Goal: Use online tool/utility: Utilize a website feature to perform a specific function

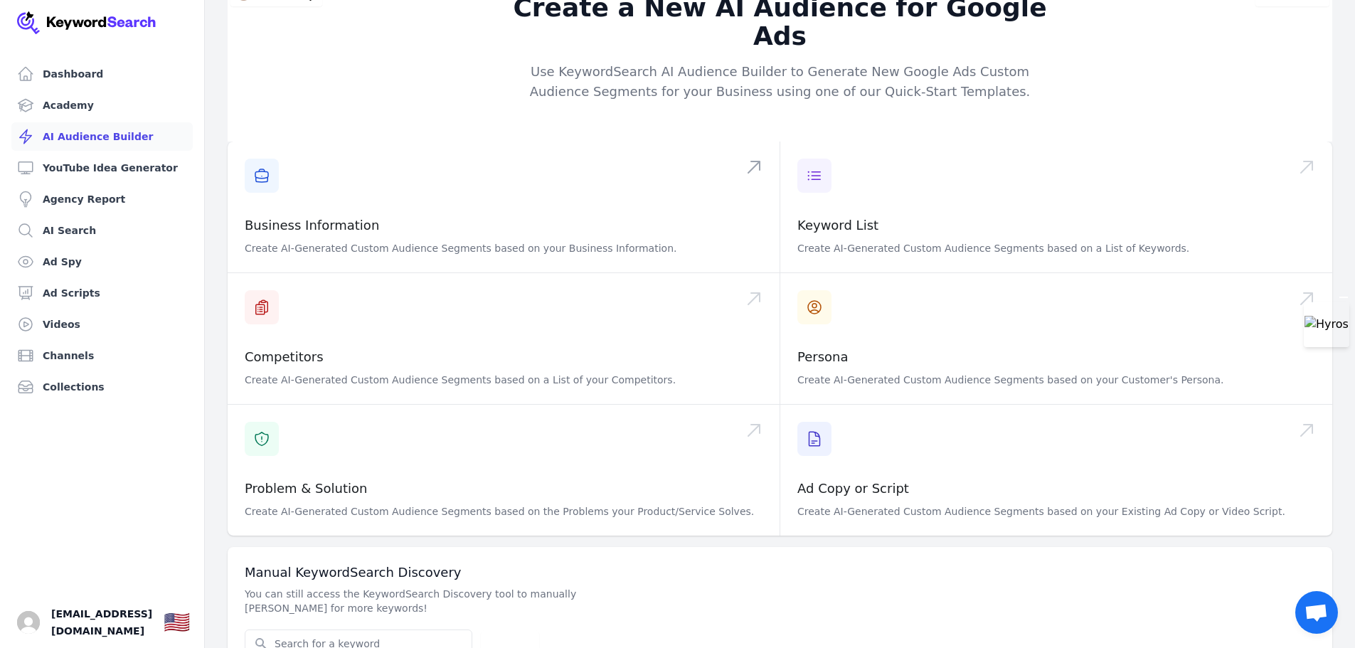
scroll to position [45, 0]
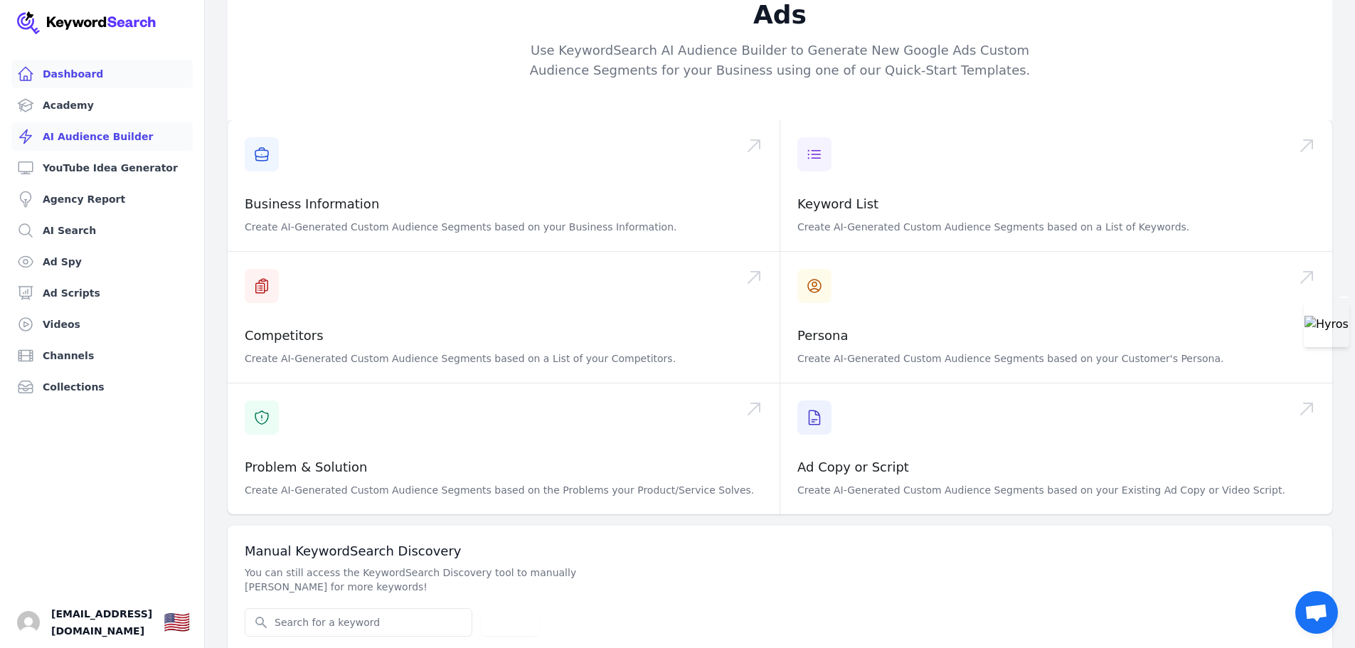
click at [86, 75] on link "Dashboard" at bounding box center [101, 74] width 181 height 28
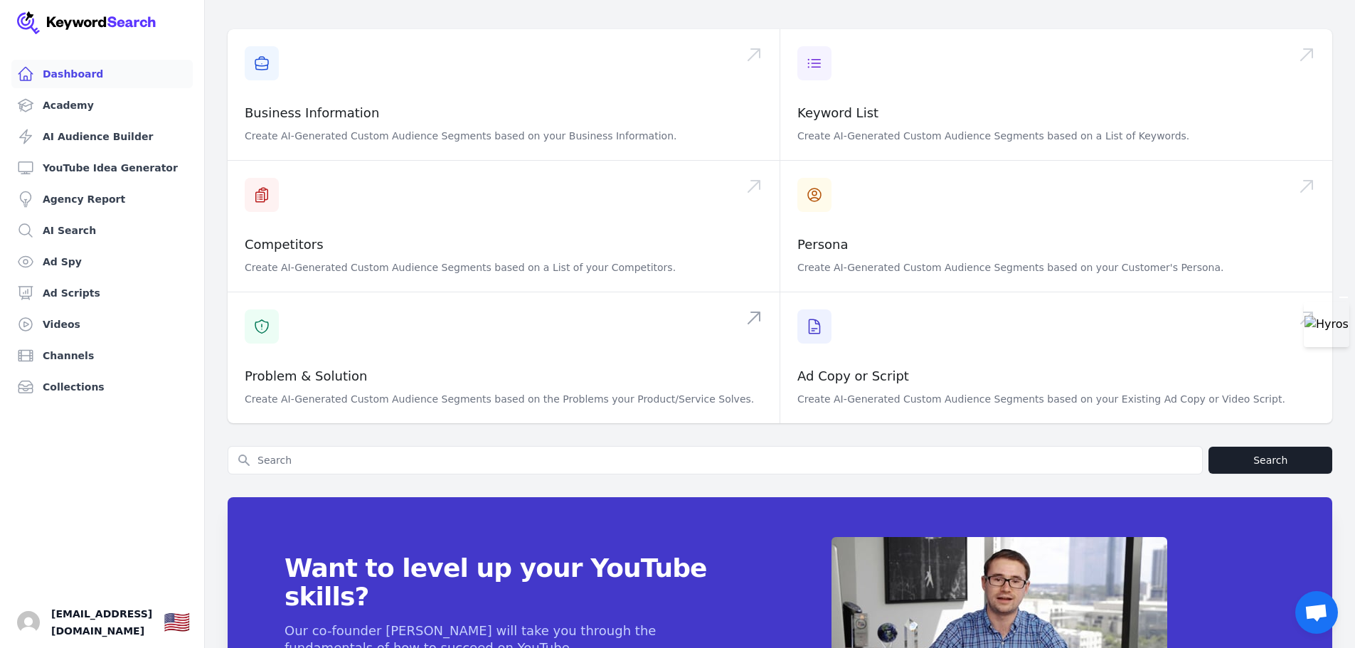
scroll to position [302, 0]
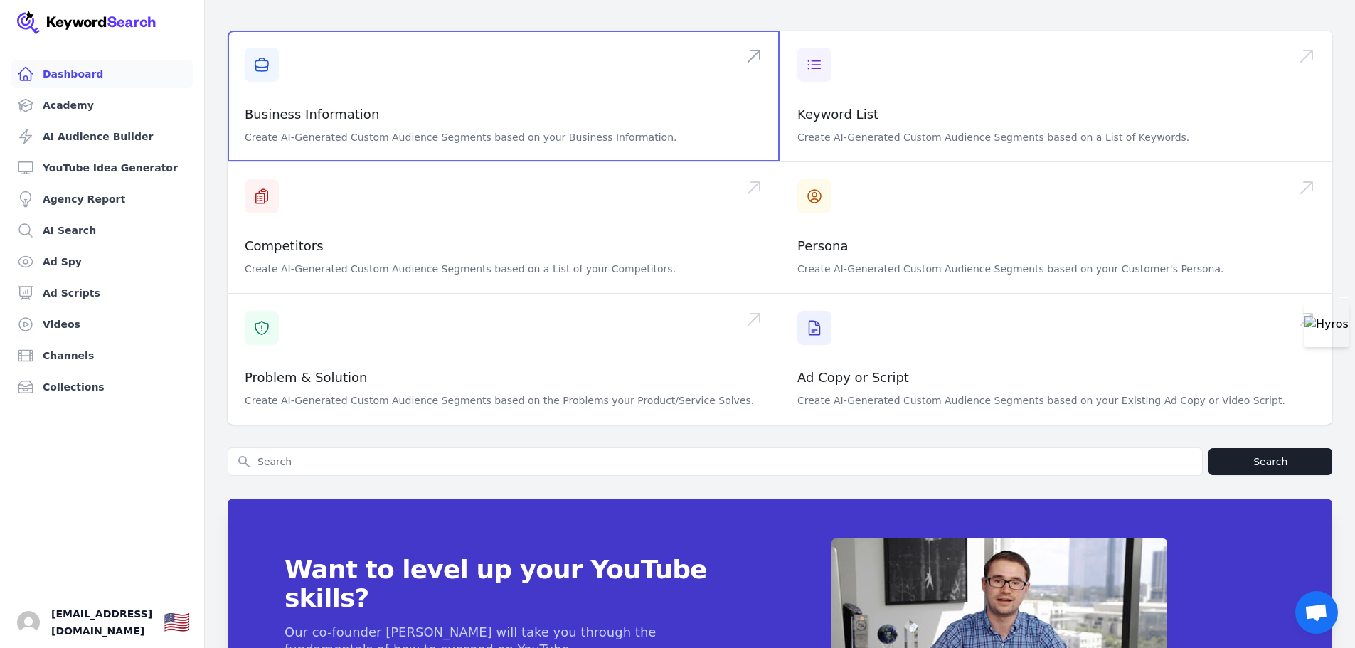
click at [523, 119] on span at bounding box center [504, 96] width 552 height 131
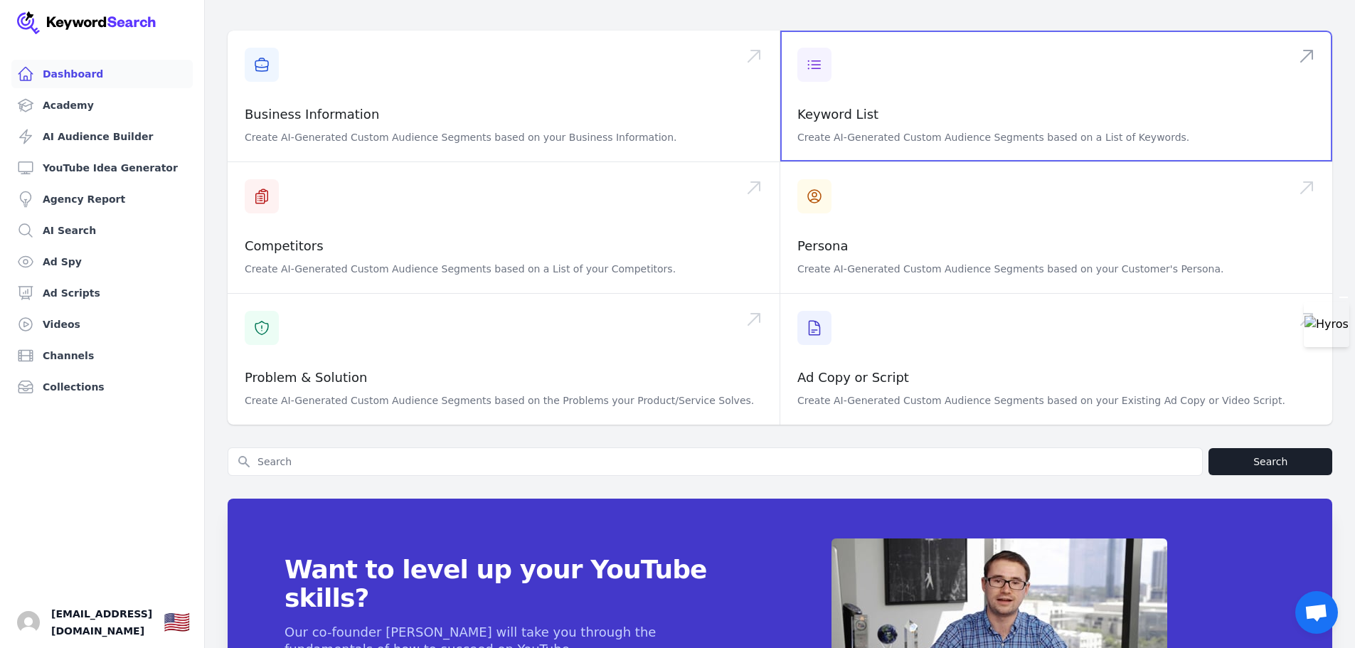
click at [901, 75] on span at bounding box center [1056, 96] width 552 height 131
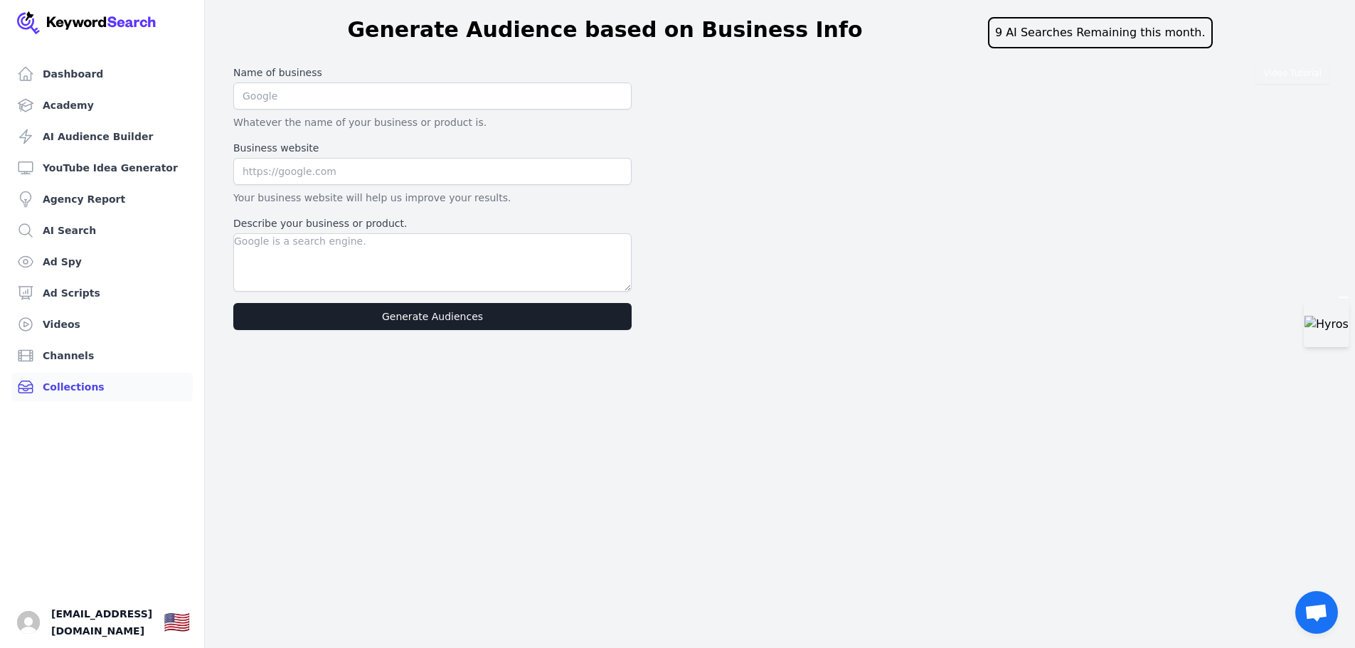
click at [83, 390] on link "Collections" at bounding box center [101, 387] width 181 height 28
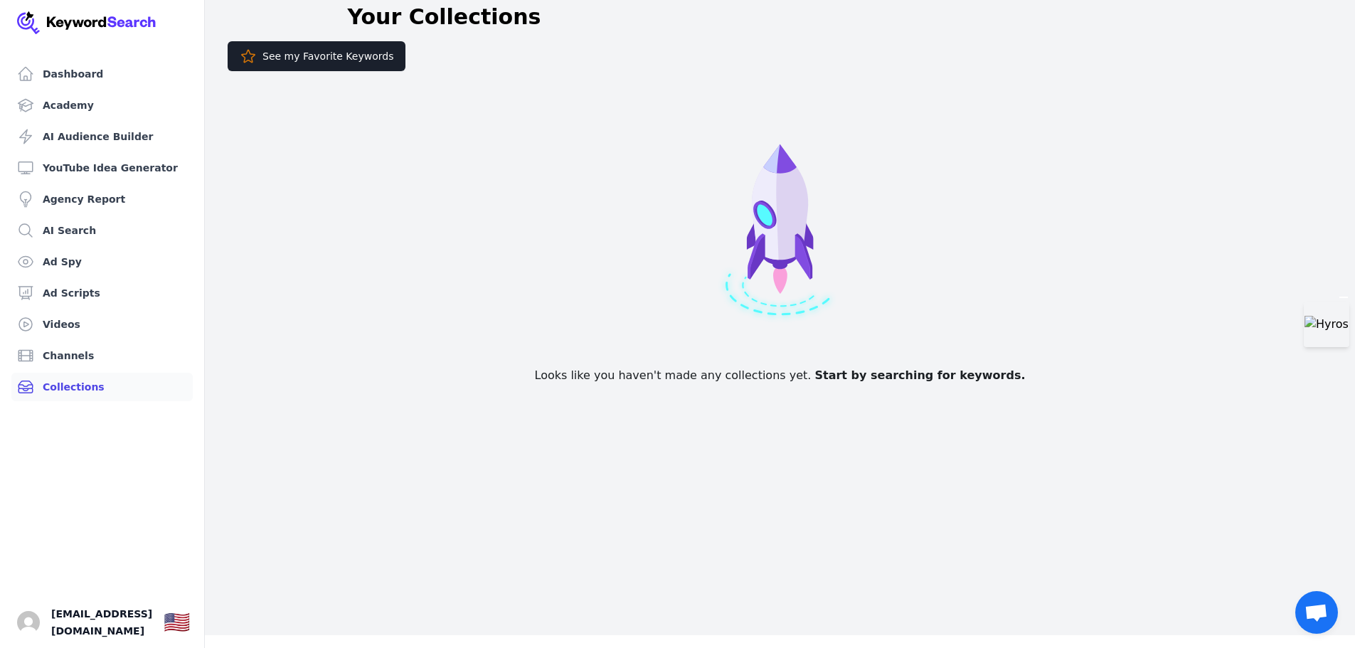
scroll to position [17, 0]
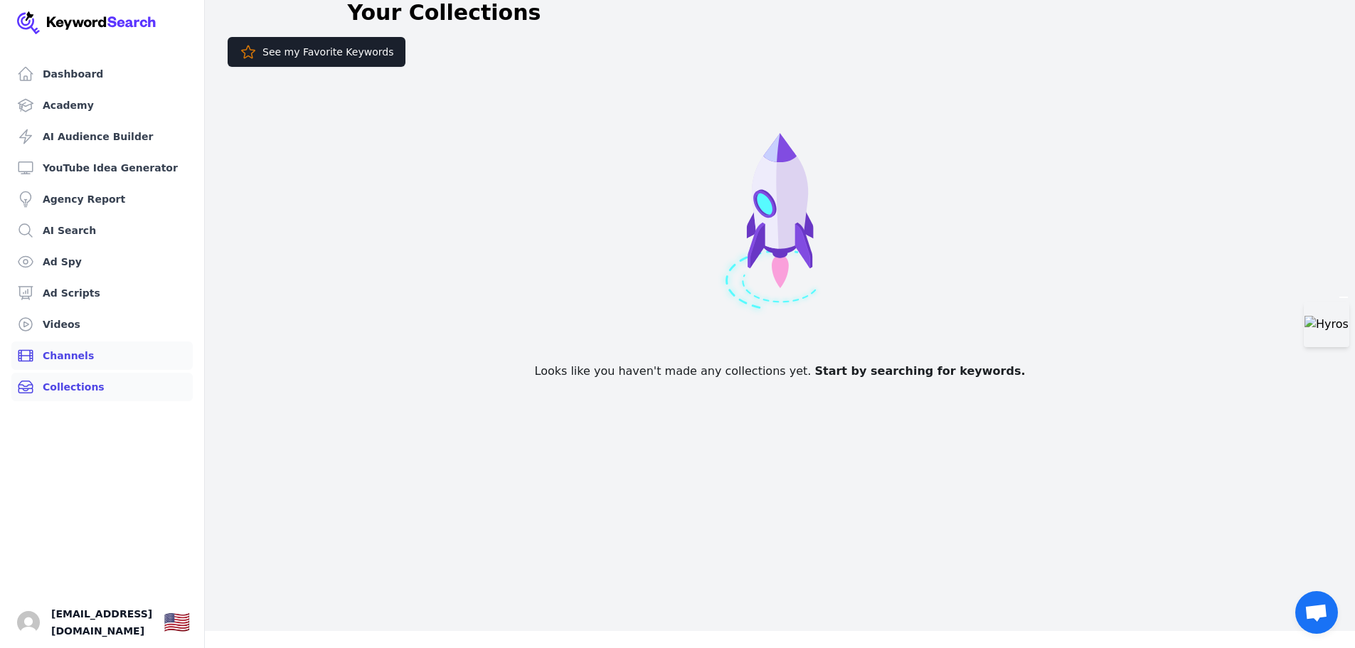
click at [64, 351] on link "Channels" at bounding box center [101, 356] width 181 height 28
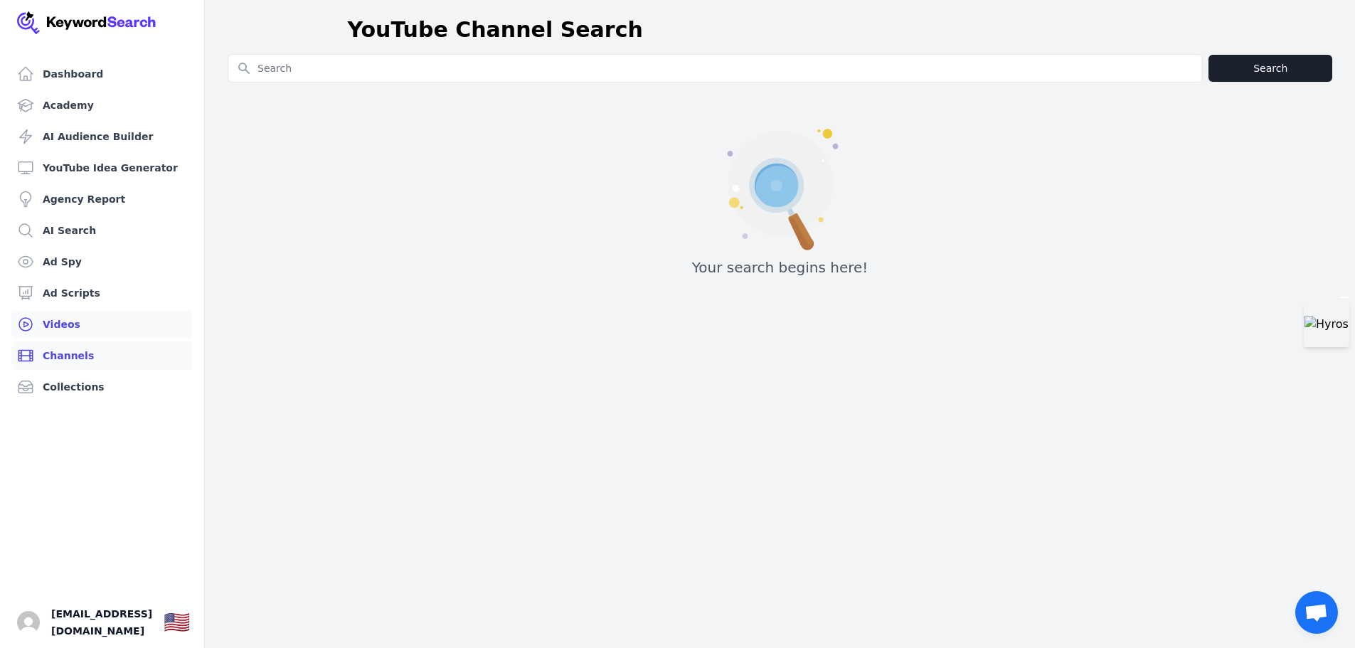
click at [53, 319] on link "Videos" at bounding box center [101, 324] width 181 height 28
click at [92, 196] on link "Agency Report" at bounding box center [101, 199] width 181 height 28
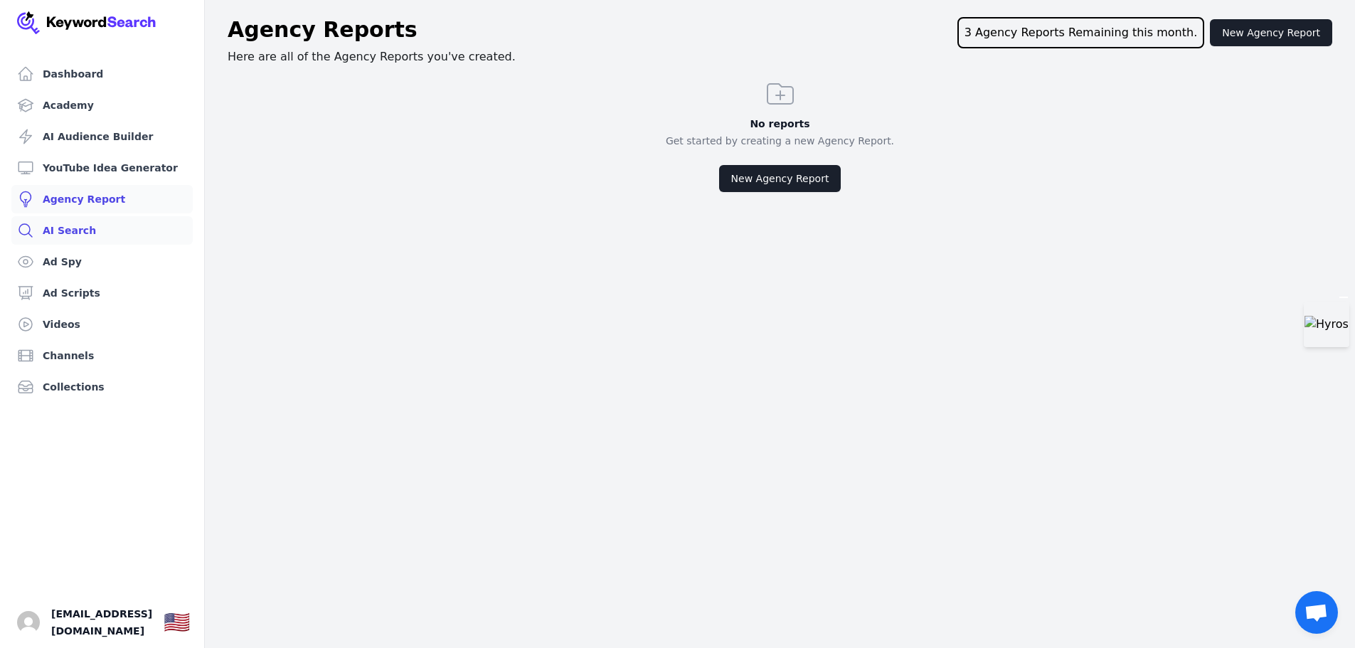
click at [80, 232] on link "AI Search" at bounding box center [101, 230] width 181 height 28
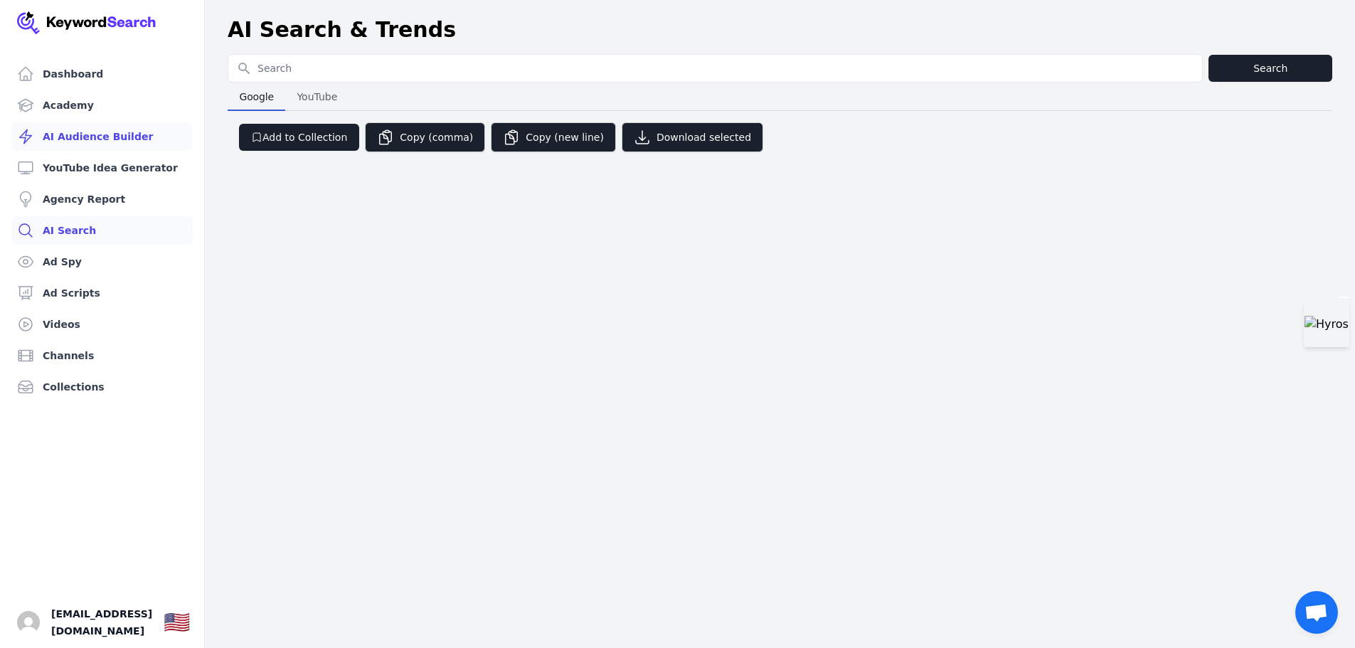
click at [95, 141] on link "AI Audience Builder" at bounding box center [101, 136] width 181 height 28
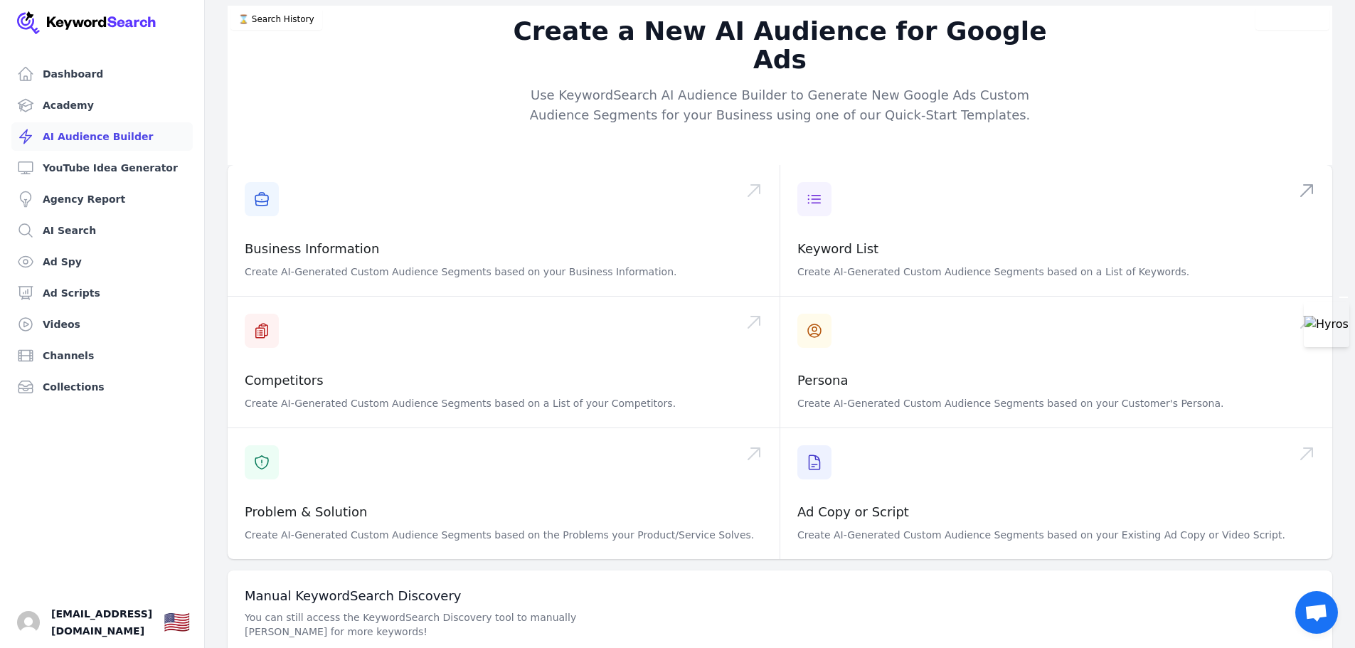
scroll to position [45, 0]
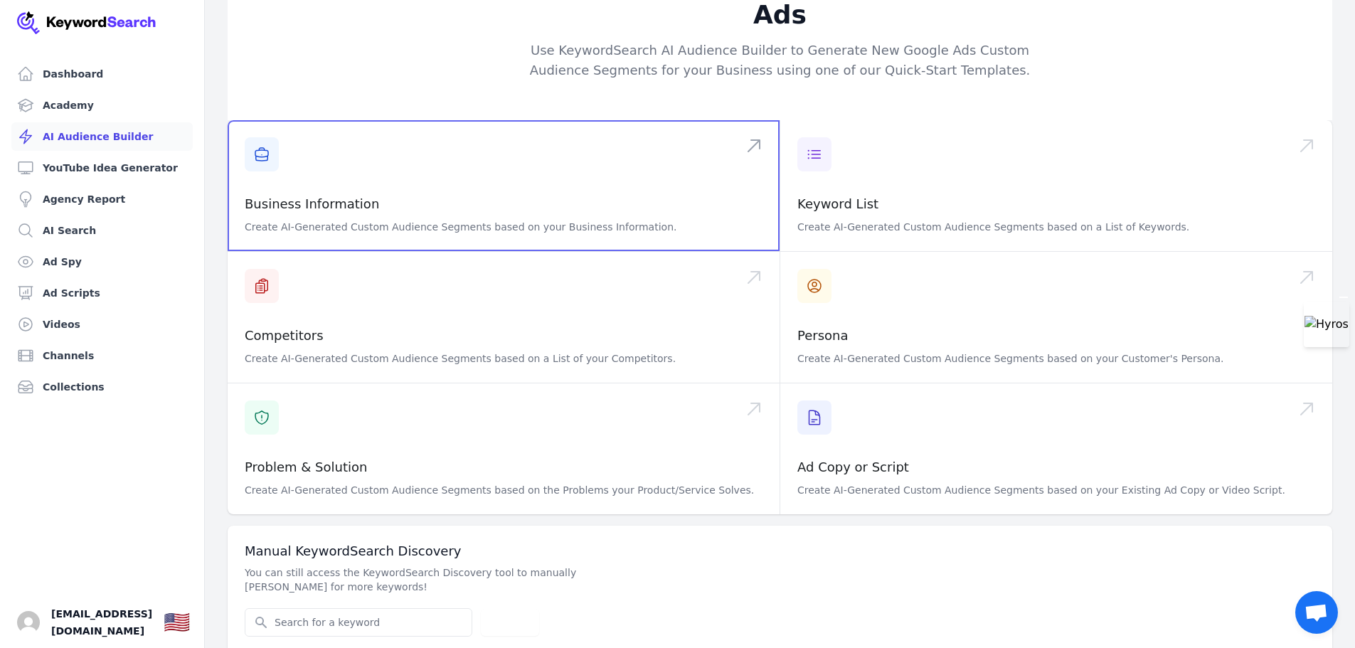
click at [346, 177] on span at bounding box center [504, 185] width 552 height 131
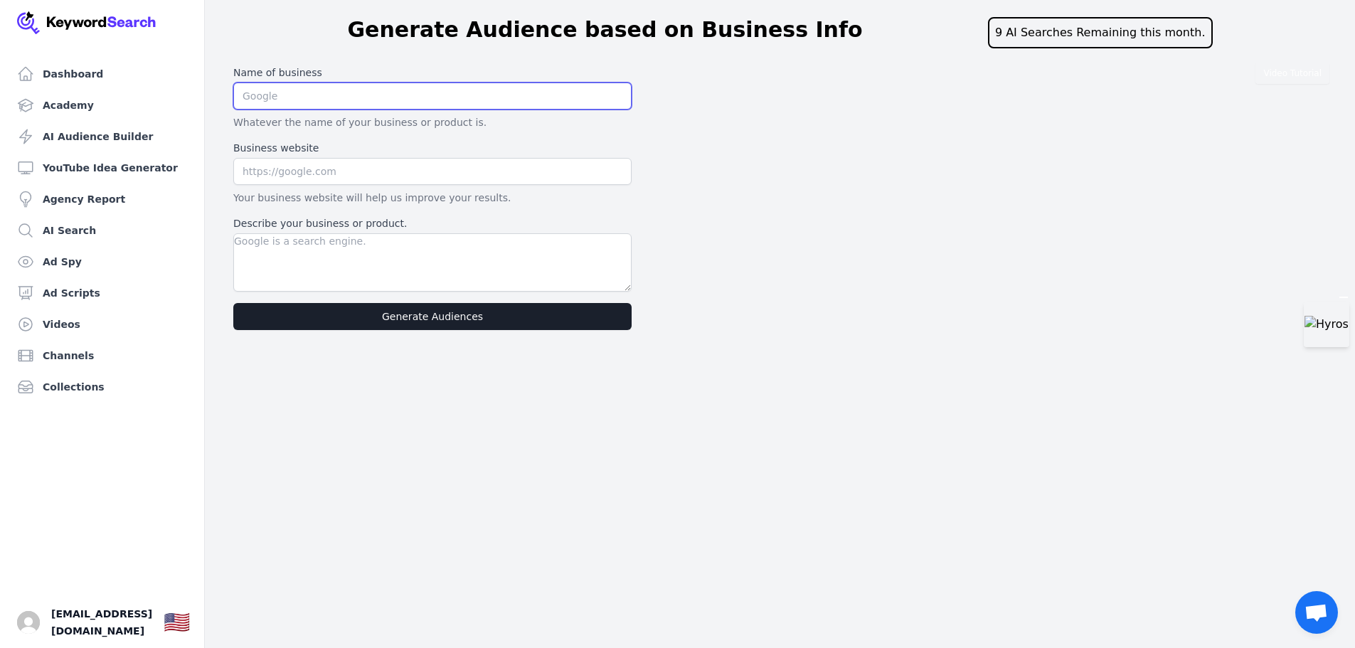
click at [400, 98] on input "text" at bounding box center [432, 96] width 398 height 27
type input "AI Advantage Summit"
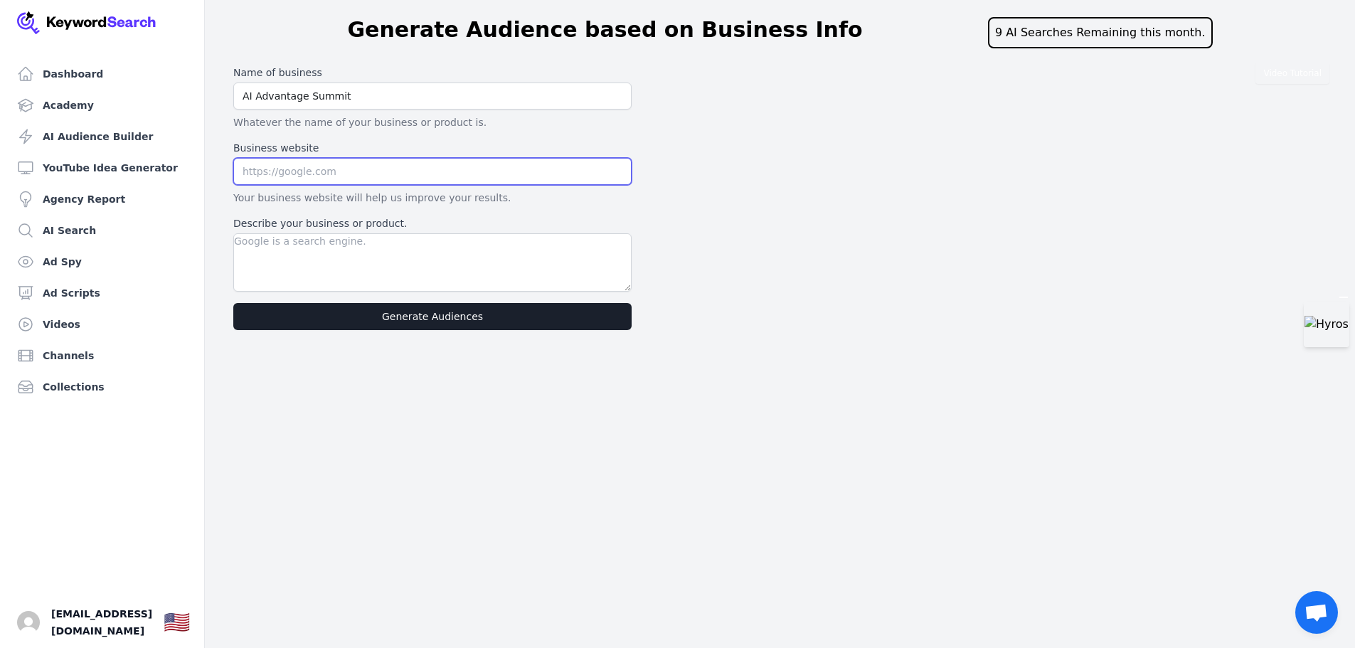
click at [391, 162] on input "text" at bounding box center [432, 171] width 398 height 27
type input "https://aiadvantagesummit.com/rsvp-now"
click at [313, 215] on div "Name of business AI Advantage Summit Whatever the name of your business or prod…" at bounding box center [433, 198] width 410 height 276
click at [312, 218] on label "Describe your business or product." at bounding box center [432, 223] width 398 height 14
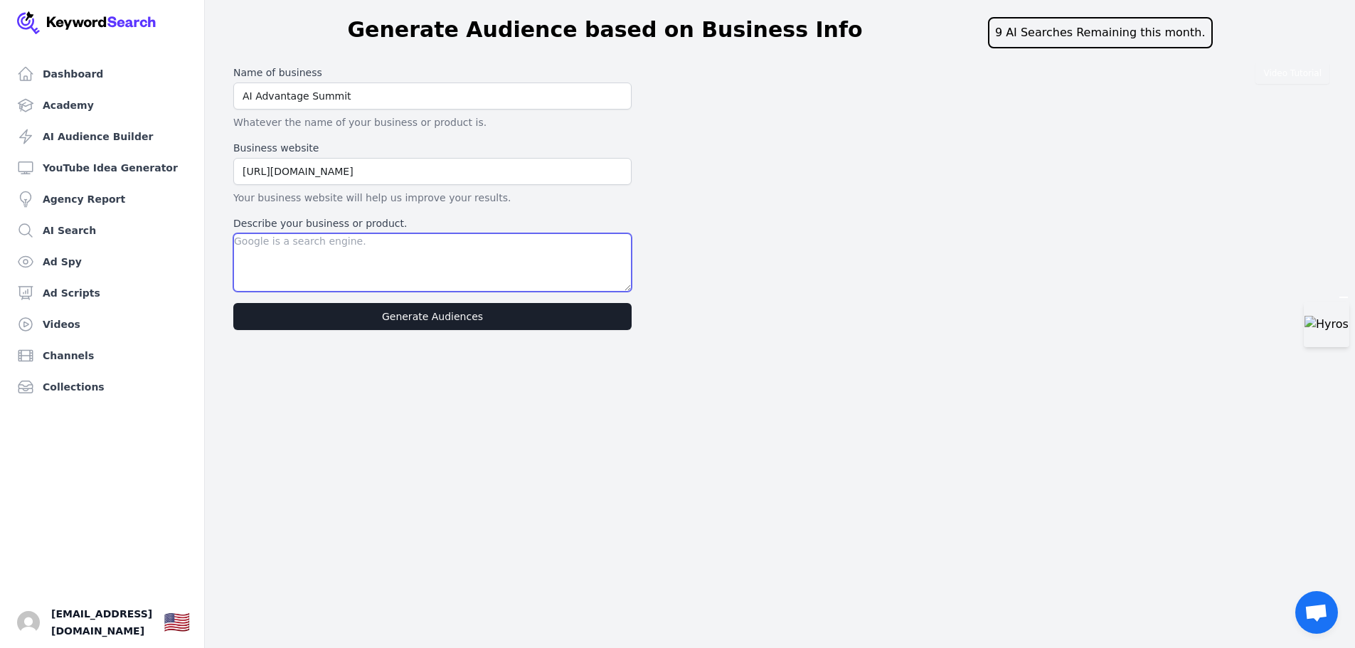
click at [312, 233] on textarea "Describe your business or product." at bounding box center [432, 262] width 398 height 58
click at [327, 221] on label "Describe your business or product." at bounding box center [432, 223] width 398 height 14
click at [327, 233] on textarea "Describe your business or product." at bounding box center [432, 262] width 398 height 58
drag, startPoint x: 408, startPoint y: 221, endPoint x: 228, endPoint y: 222, distance: 180.0
click at [228, 222] on div "Name of business AI Advantage Summit Whatever the name of your business or prod…" at bounding box center [433, 198] width 410 height 276
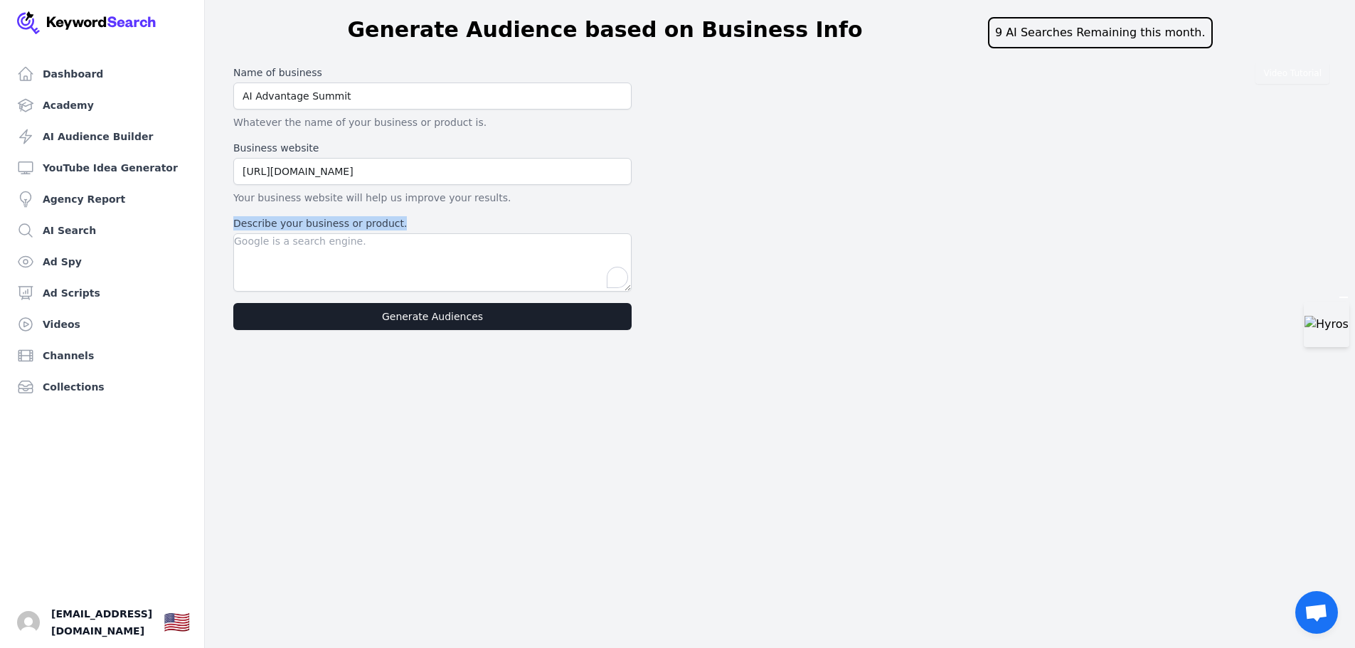
copy label "Describe your business or product."
click at [477, 252] on textarea "Describe your business or product." at bounding box center [432, 262] width 398 height 58
paste textarea "The AI Advantage Summit is a free 3-day virtual event hosted by Tony Robbins an…"
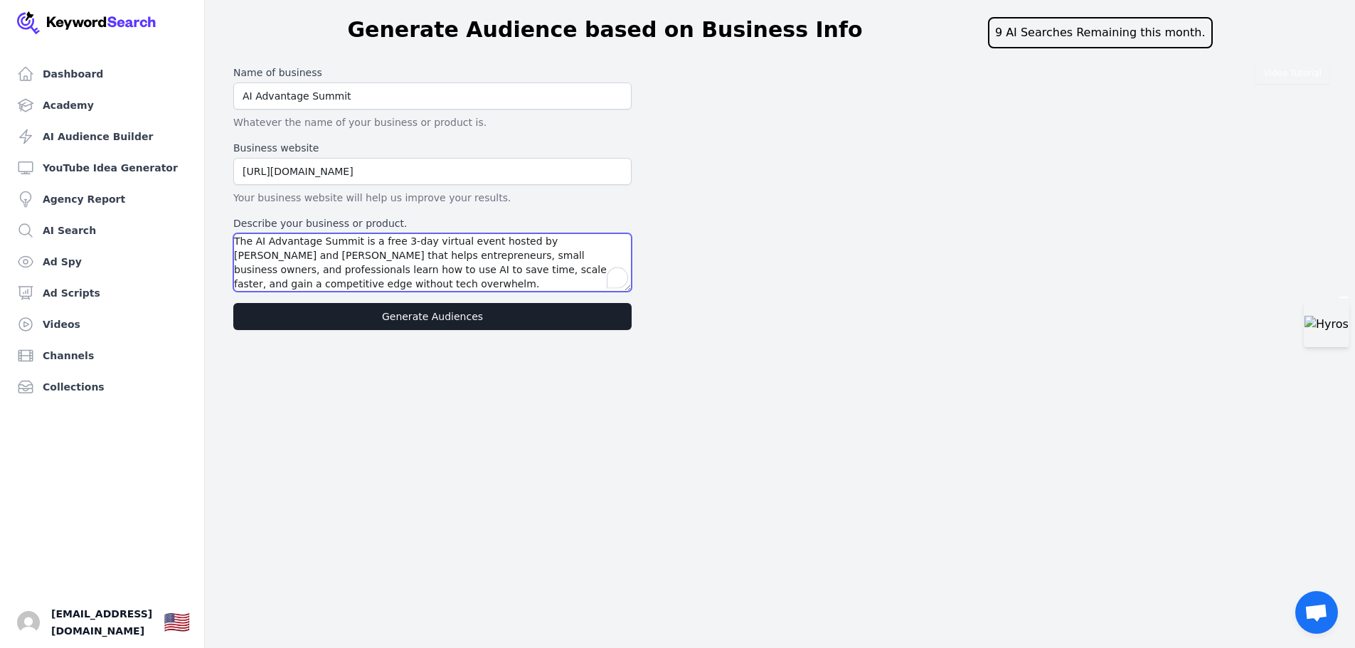
type textarea "The AI Advantage Summit is a free 3-day virtual event hosted by Tony Robbins an…"
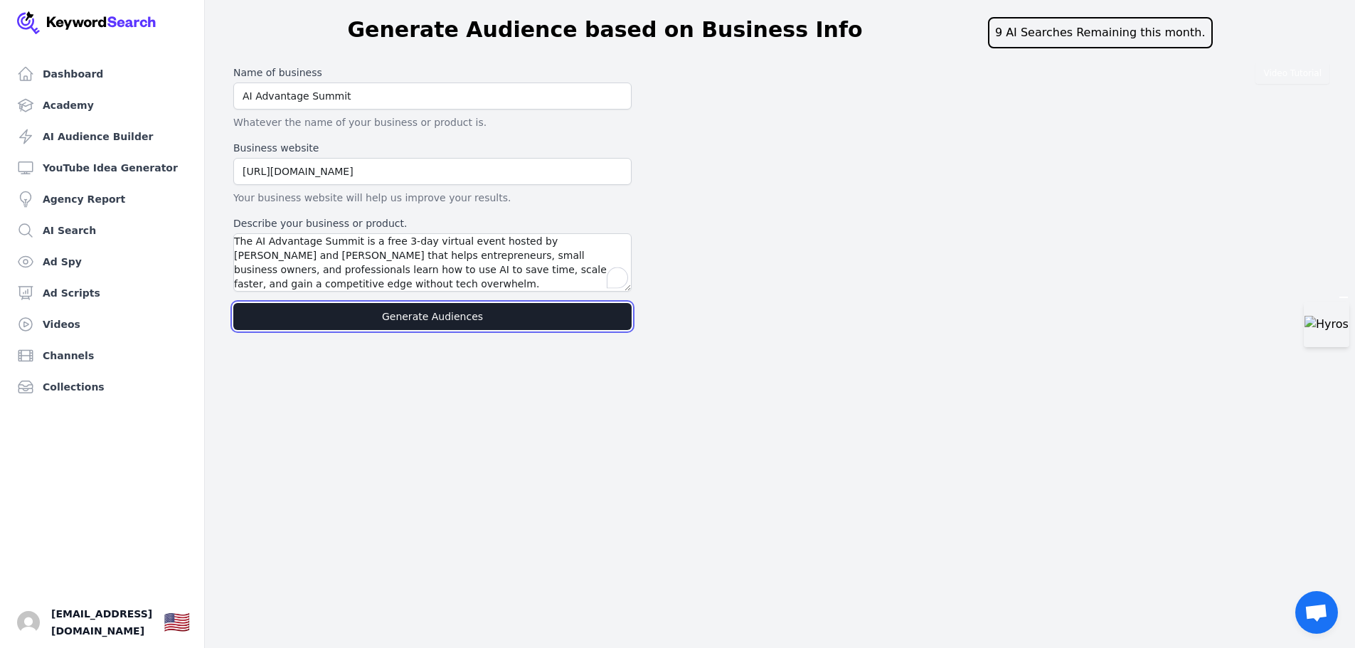
click at [437, 317] on button "Generate Audiences" at bounding box center [432, 316] width 398 height 27
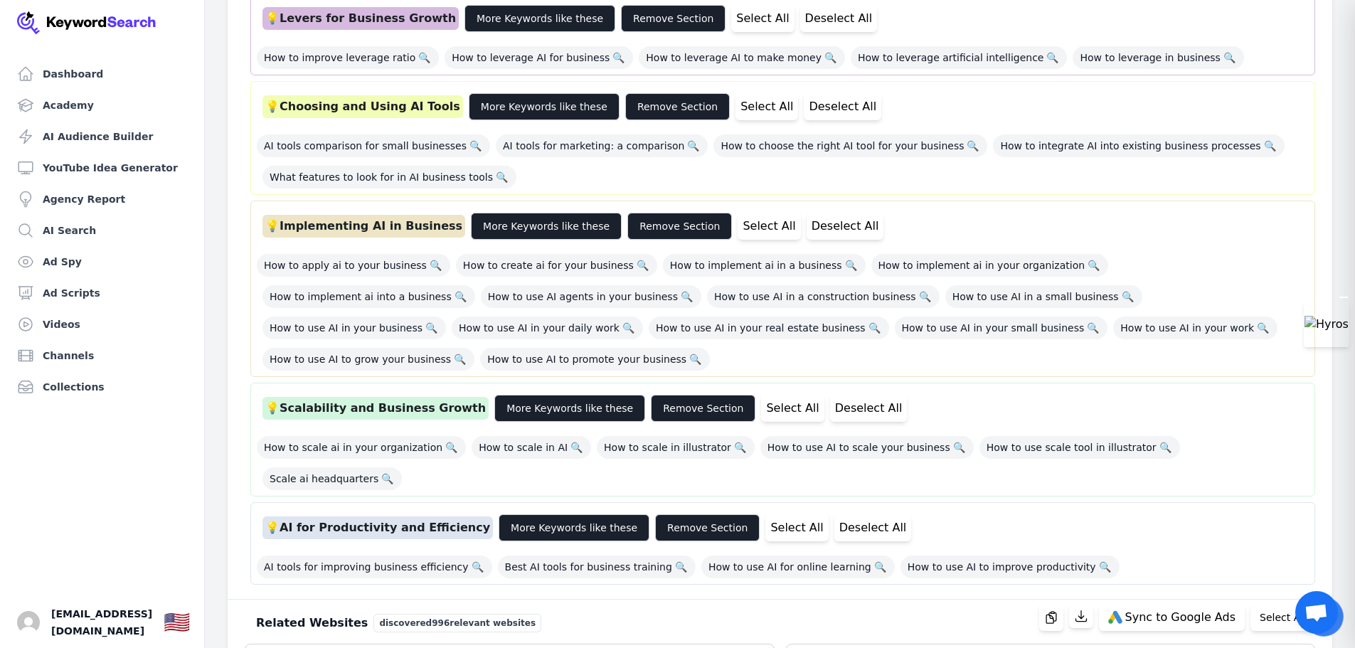
scroll to position [925, 0]
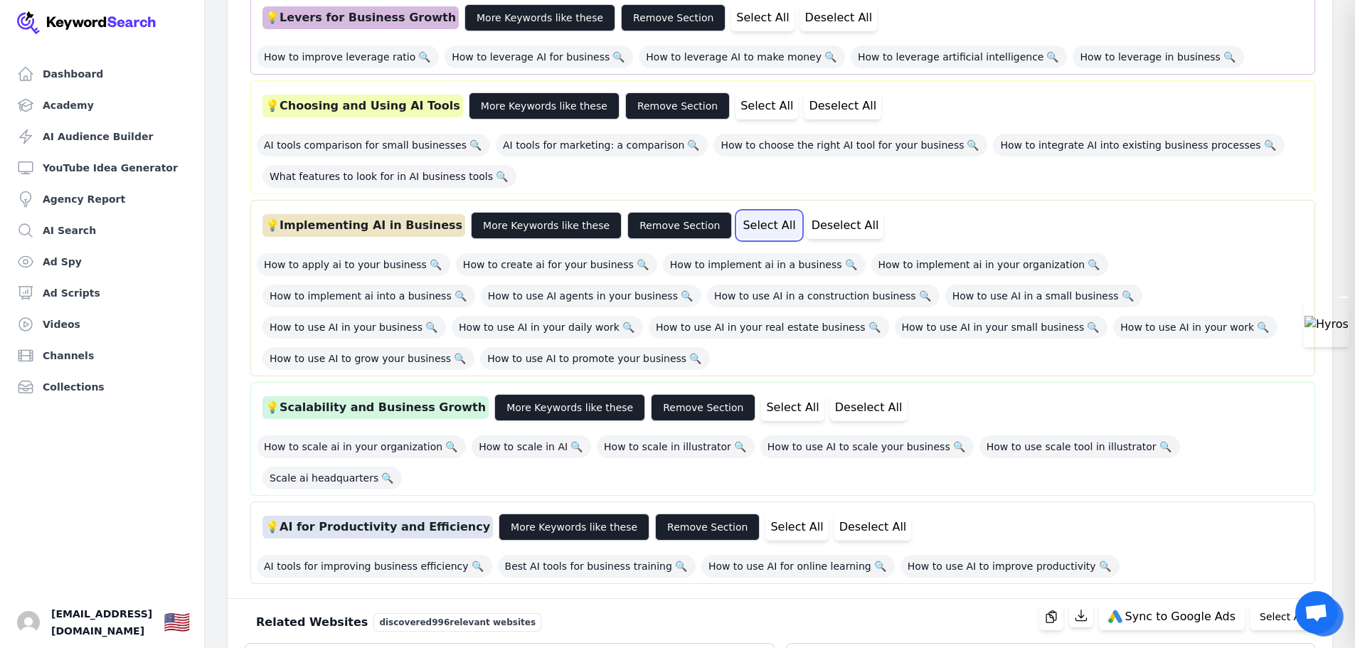
click at [745, 212] on button "Select All" at bounding box center [769, 225] width 63 height 27
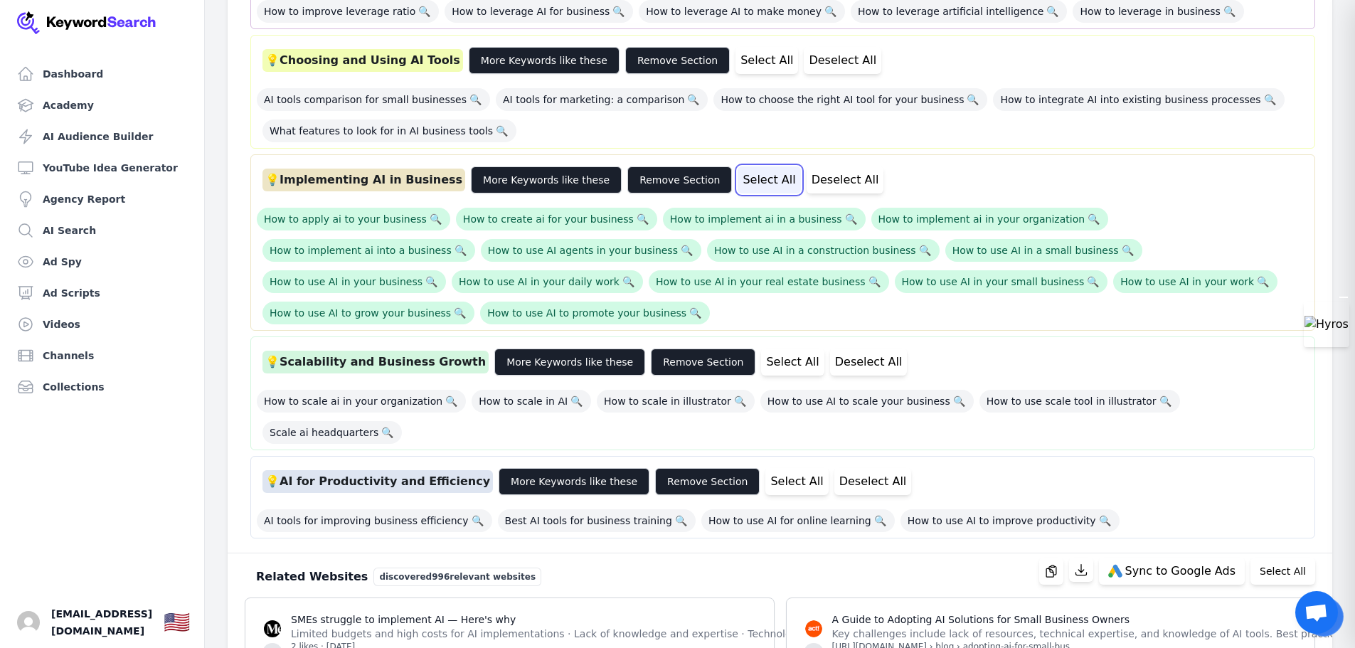
scroll to position [996, 0]
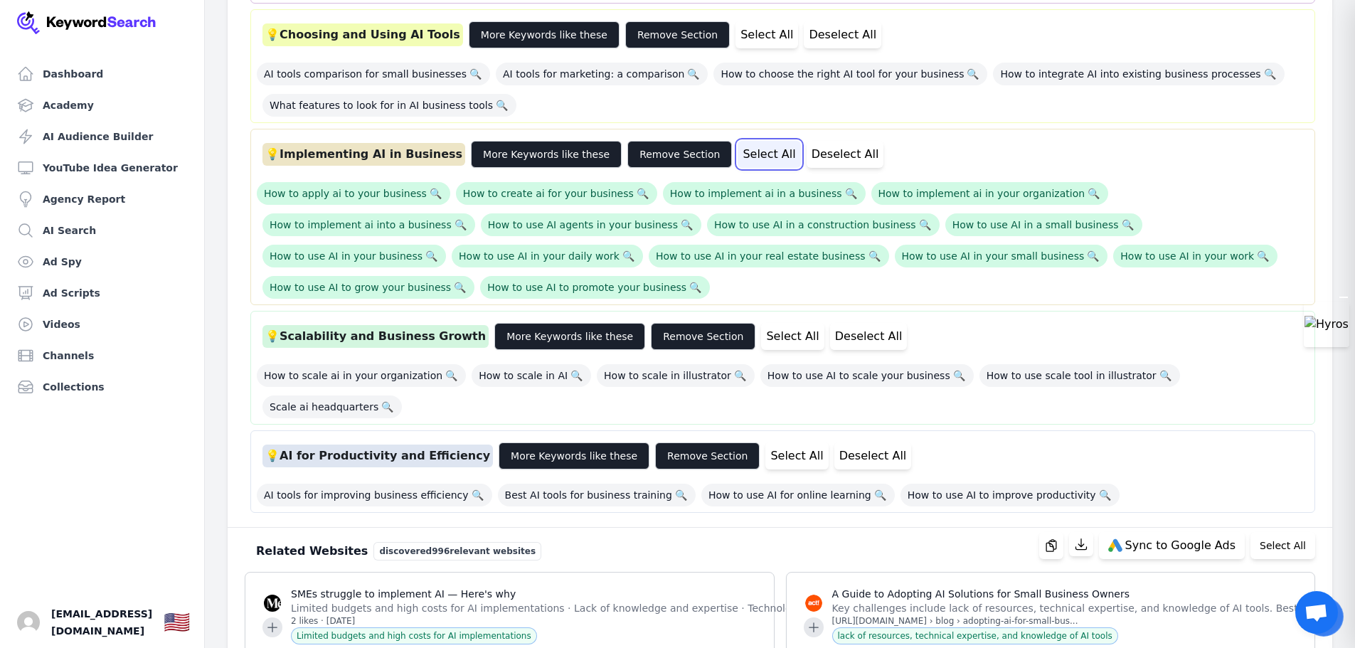
click at [738, 141] on button "Select All" at bounding box center [769, 154] width 63 height 27
click at [807, 141] on button "Deselect All" at bounding box center [846, 154] width 78 height 27
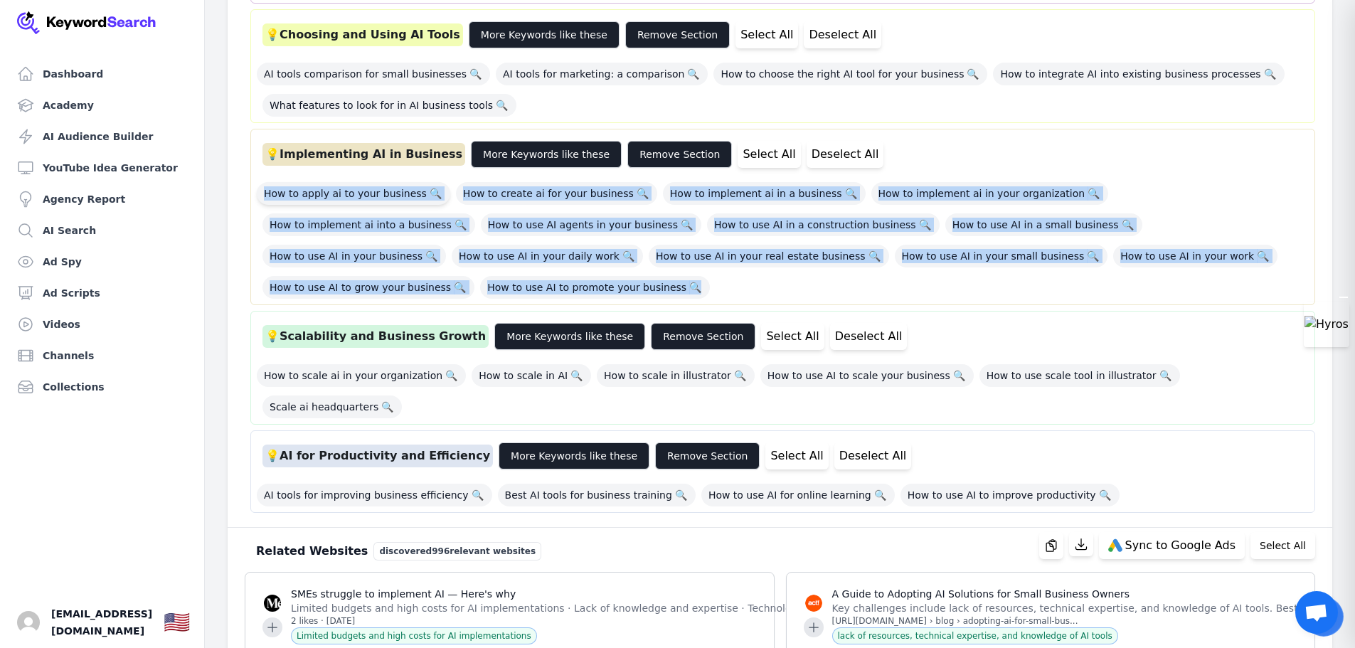
drag, startPoint x: 1298, startPoint y: 227, endPoint x: 273, endPoint y: 159, distance: 1026.8
click at [268, 174] on div "How to apply ai to your business 🔍 How to create ai for your business 🔍 How to …" at bounding box center [783, 236] width 1052 height 125
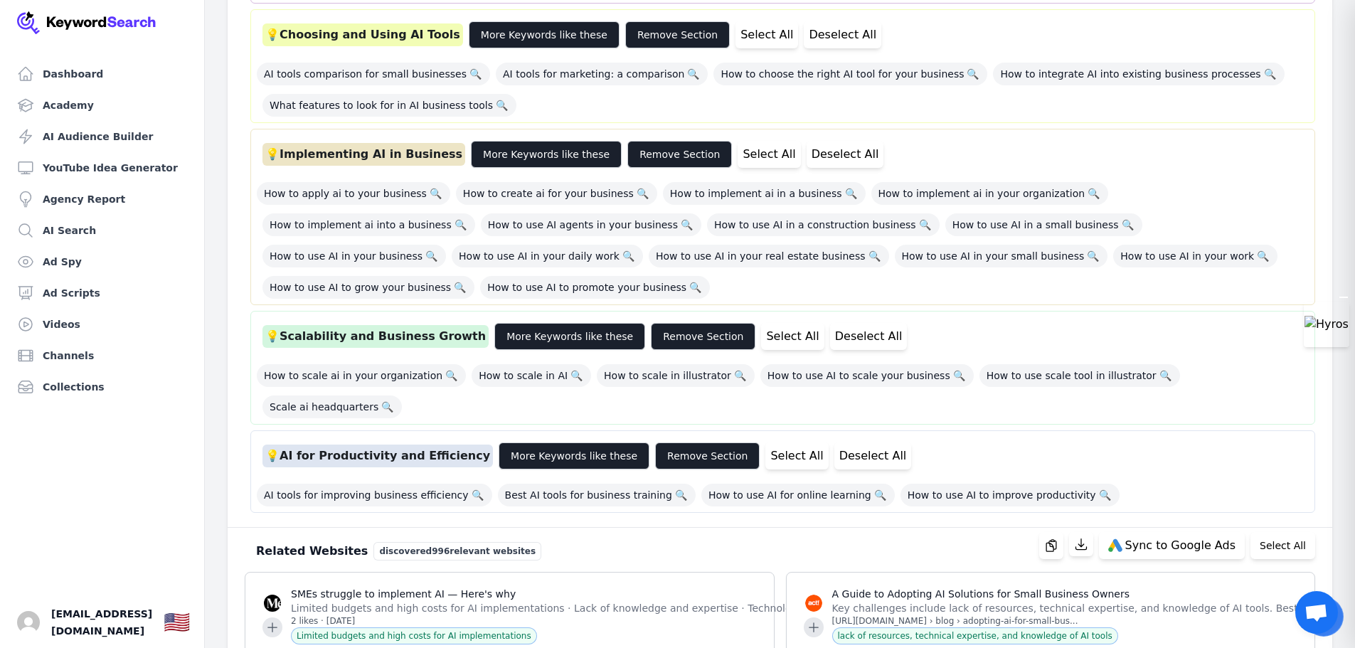
click at [982, 135] on div "💡 Implementing AI in Business More Keywords like these Remove Section Select Al…" at bounding box center [783, 154] width 1052 height 38
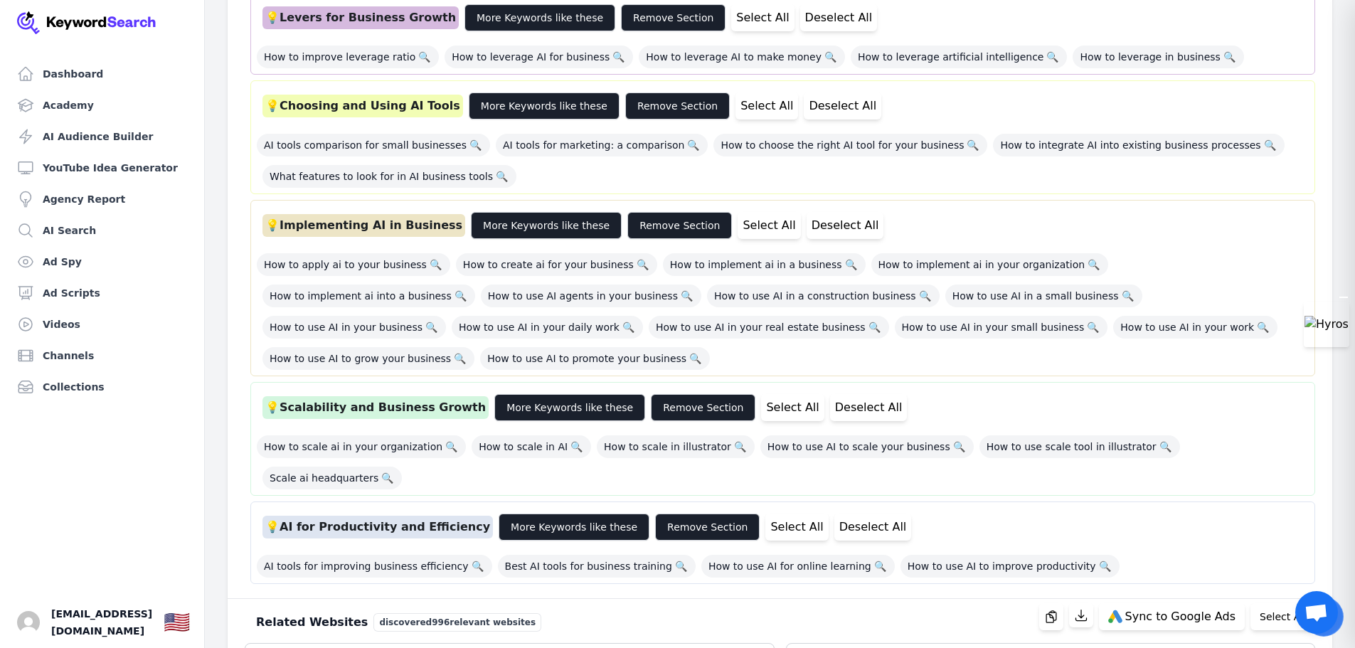
click at [391, 214] on div "💡 Implementing AI in Business" at bounding box center [364, 225] width 203 height 23
click at [394, 214] on div "💡 Implementing AI in Business" at bounding box center [364, 225] width 203 height 23
drag, startPoint x: 438, startPoint y: 195, endPoint x: 285, endPoint y: 198, distance: 153.7
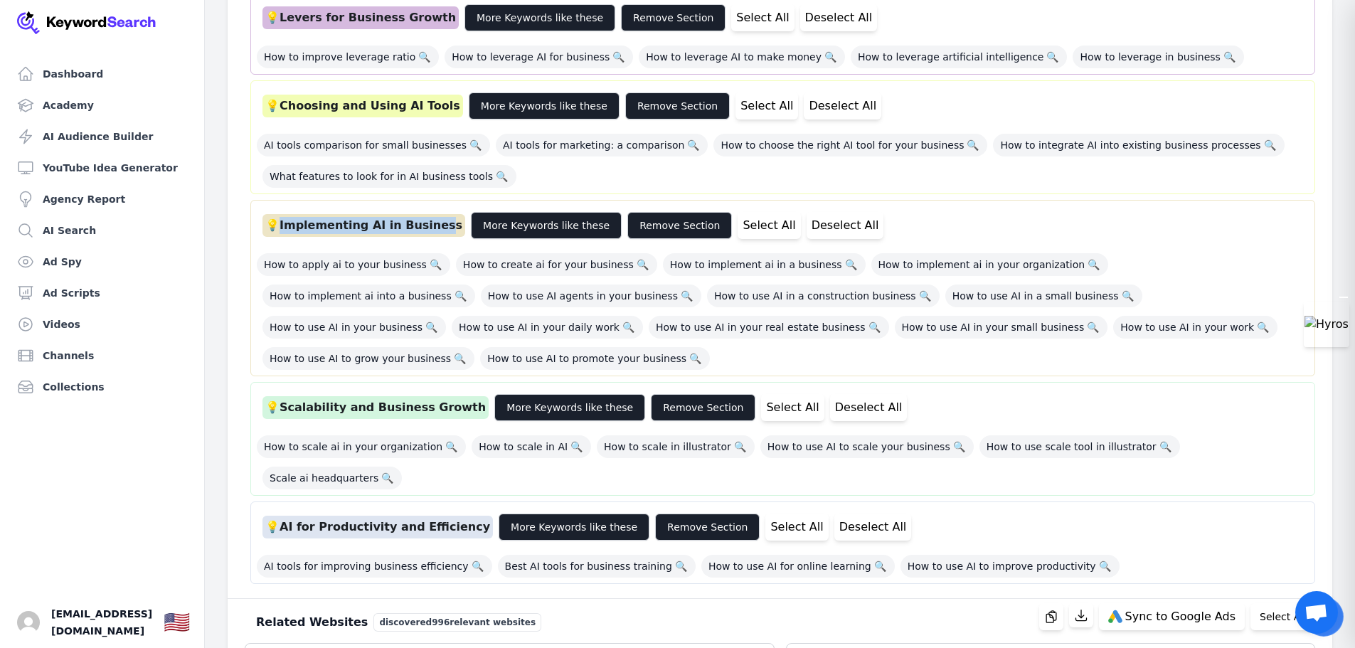
click at [285, 214] on div "💡 Implementing AI in Business" at bounding box center [364, 225] width 203 height 23
copy div "Implementing AI in Busines"
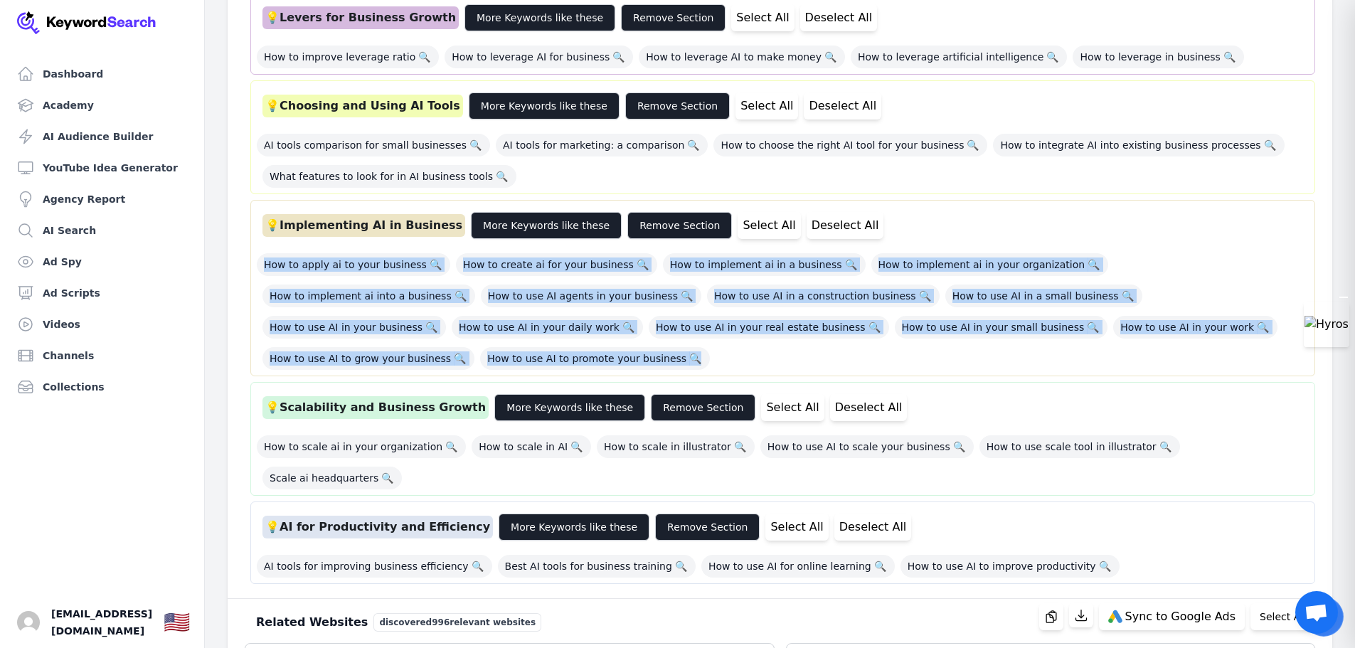
drag, startPoint x: 1297, startPoint y: 292, endPoint x: 255, endPoint y: 228, distance: 1043.6
click at [255, 228] on div "💡 Implementing AI in Business More Keywords like these Remove Section Select Al…" at bounding box center [782, 288] width 1065 height 176
copy div "How to apply ai to your business 🔍 How to create ai for your business 🔍 How to …"
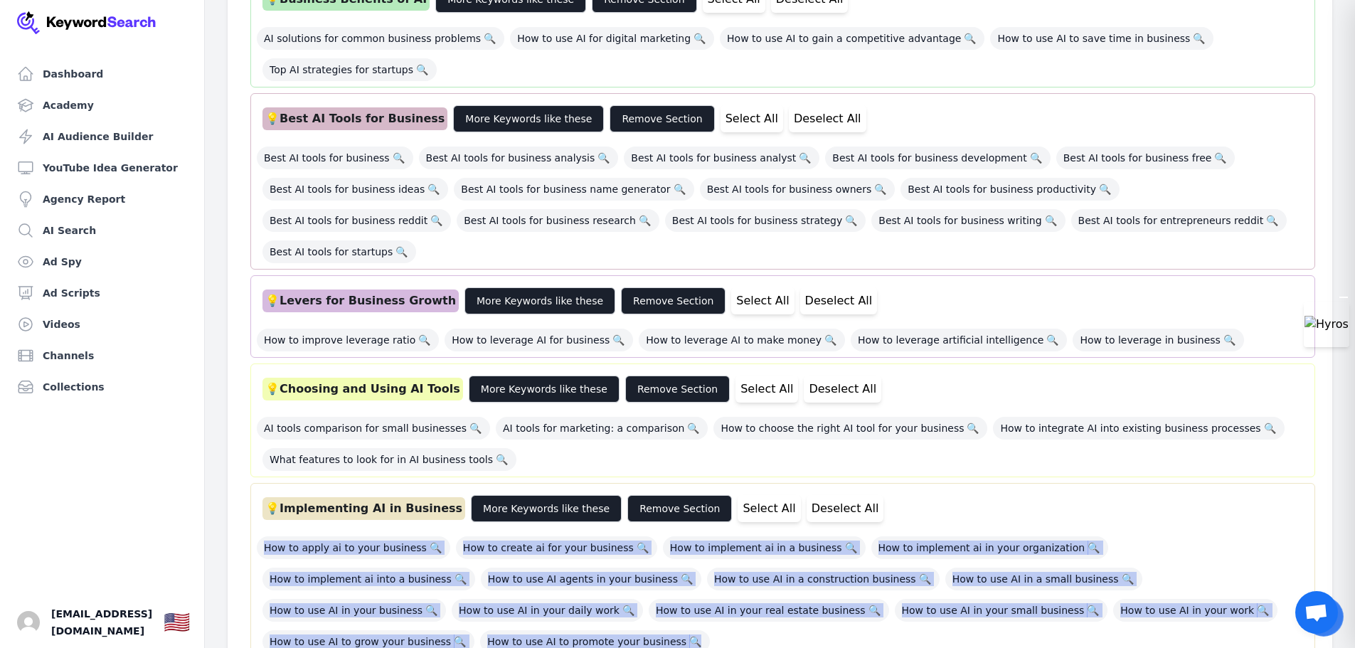
scroll to position [640, 0]
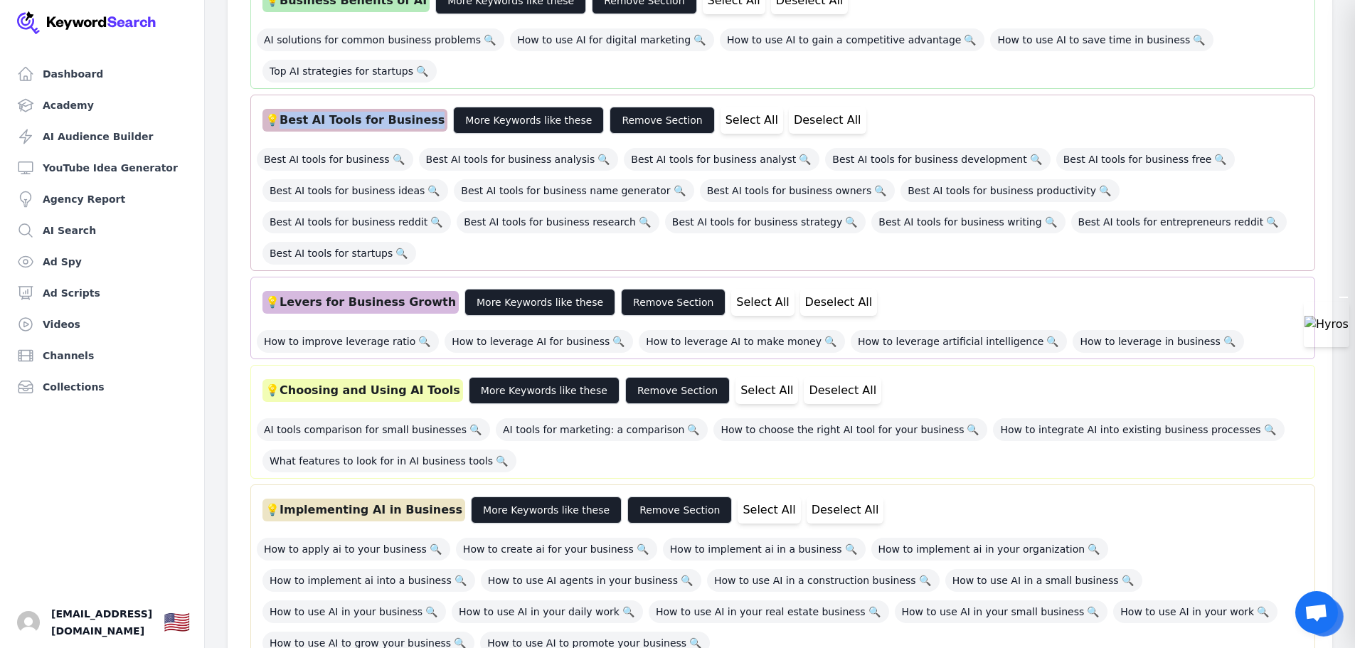
drag, startPoint x: 285, startPoint y: 119, endPoint x: 428, endPoint y: 124, distance: 142.4
click at [425, 124] on div "💡 Best AI Tools for Business" at bounding box center [355, 120] width 185 height 23
copy div "Best AI Tools for Business"
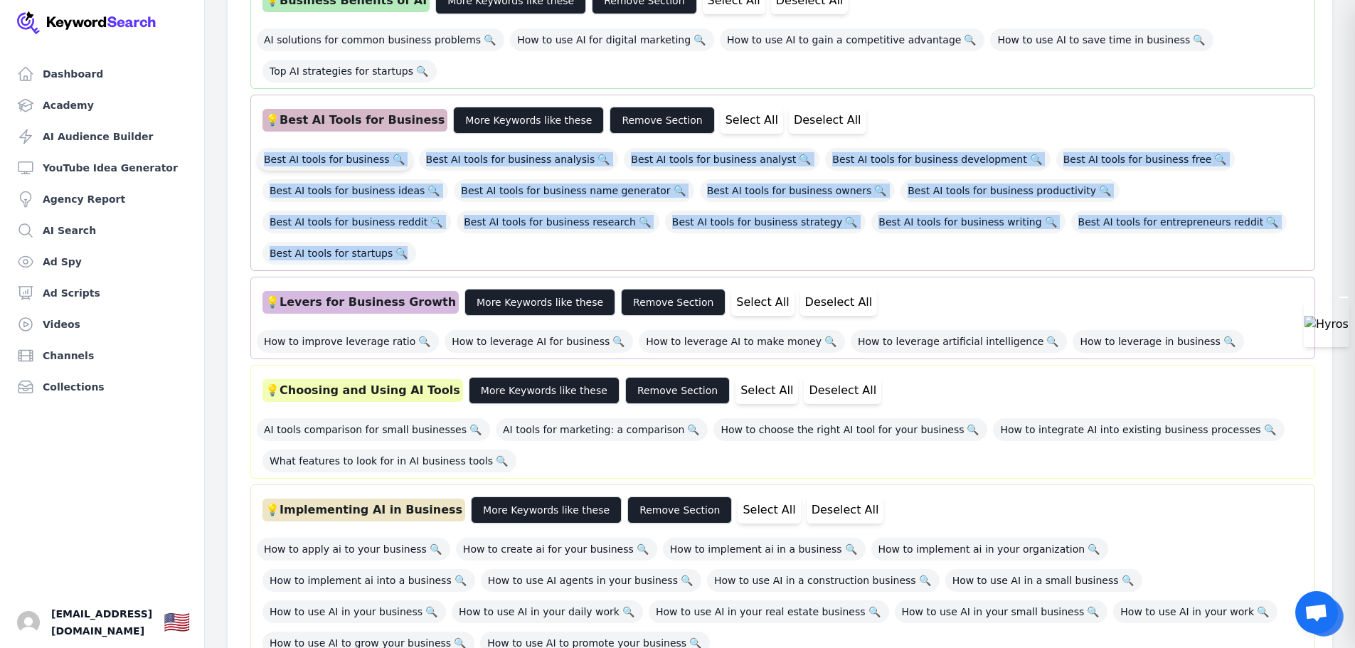
drag, startPoint x: 1229, startPoint y: 223, endPoint x: 258, endPoint y: 154, distance: 974.3
click at [258, 154] on div "Best AI tools for business 🔍 Best AI tools for business analysis 🔍 Best AI tool…" at bounding box center [783, 201] width 1052 height 125
copy div "Best AI tools for business 🔍 Best AI tools for business analysis 🔍 Best AI tool…"
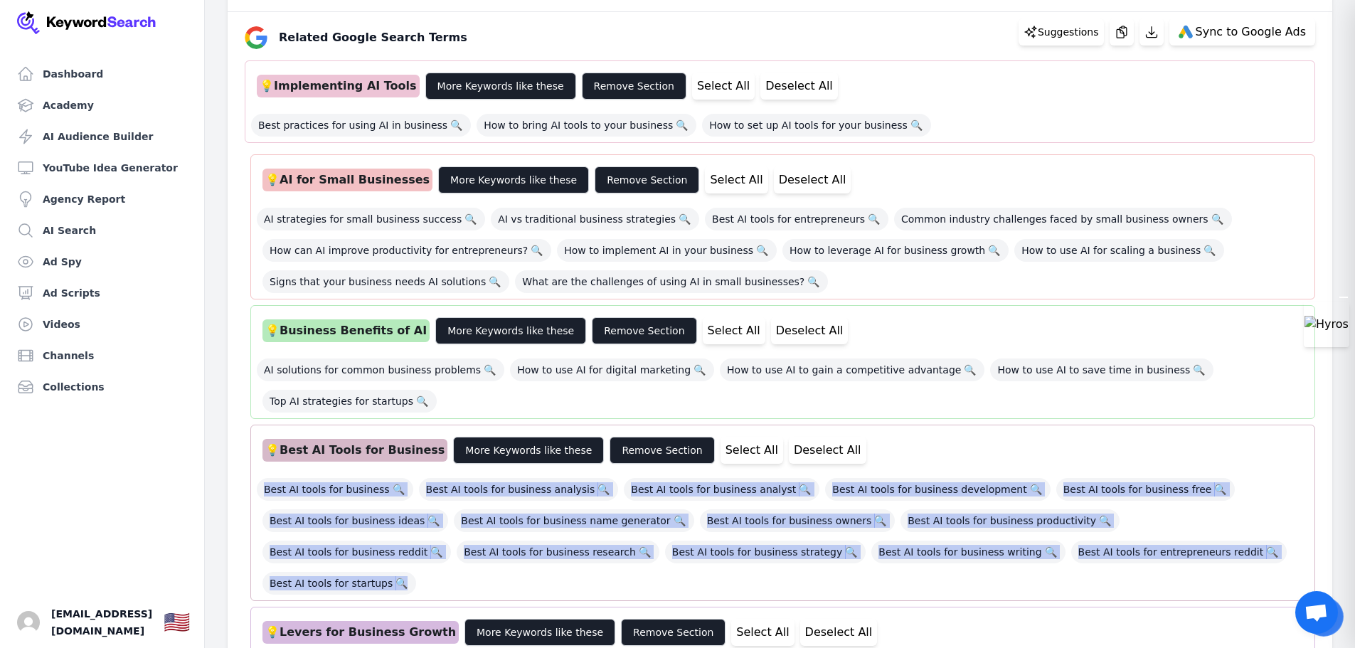
scroll to position [285, 0]
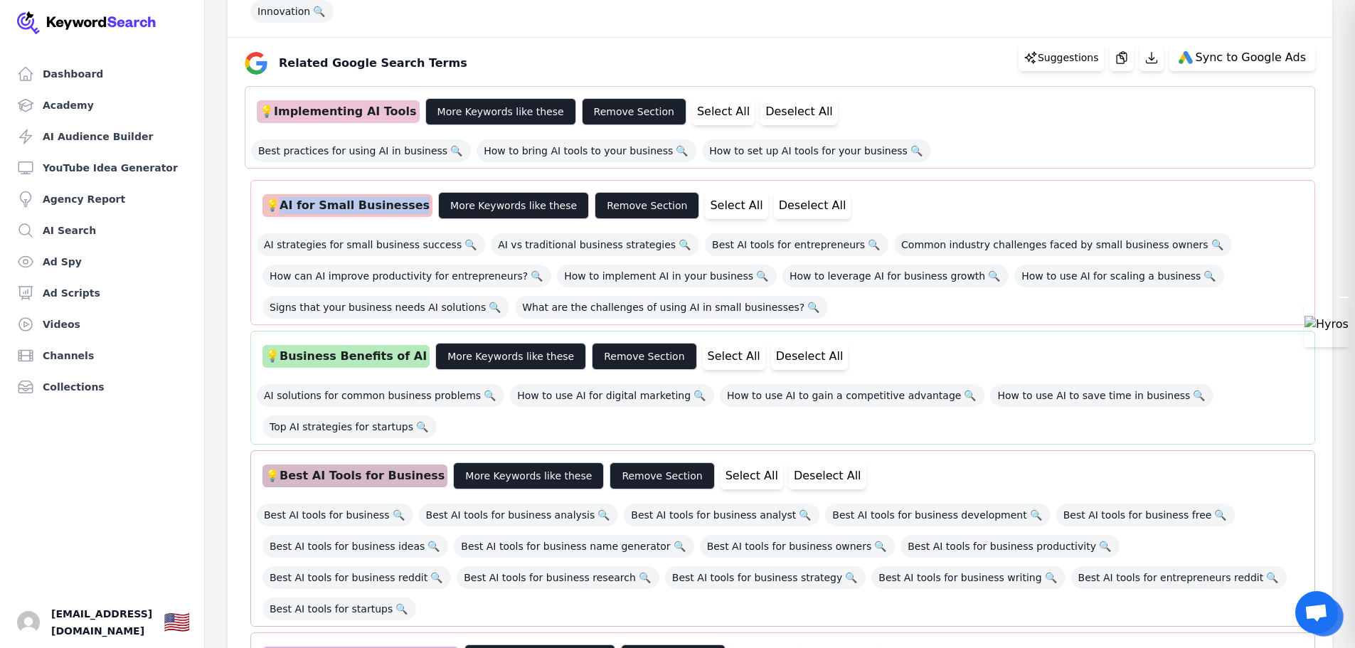
drag, startPoint x: 411, startPoint y: 206, endPoint x: 284, endPoint y: 208, distance: 127.4
click at [284, 208] on div "💡 AI for Small Businesses" at bounding box center [348, 205] width 170 height 23
copy div "AI for Small Businesses"
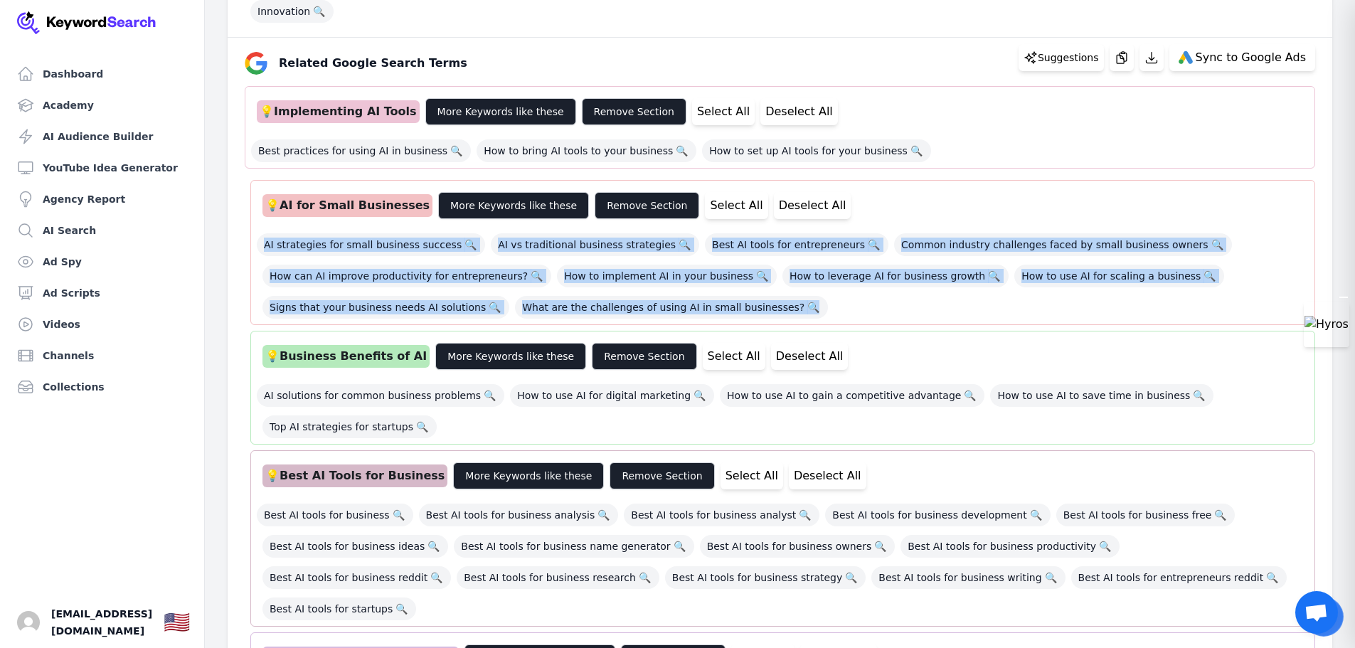
drag, startPoint x: 863, startPoint y: 306, endPoint x: 255, endPoint y: 238, distance: 612.1
click at [255, 238] on div "💡 AI for Small Businesses More Keywords like these Remove Section Select All De…" at bounding box center [782, 252] width 1065 height 145
copy div "AI strategies for small business success 🔍 AI vs traditional business strategie…"
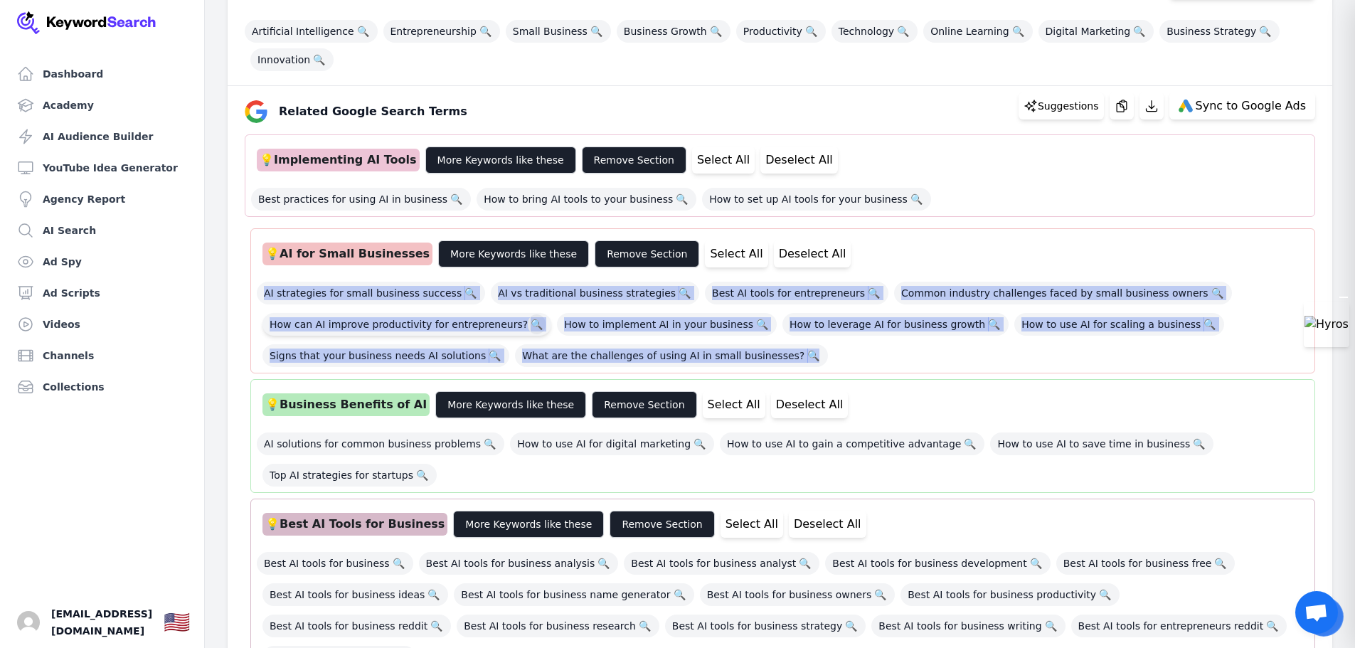
scroll to position [213, 0]
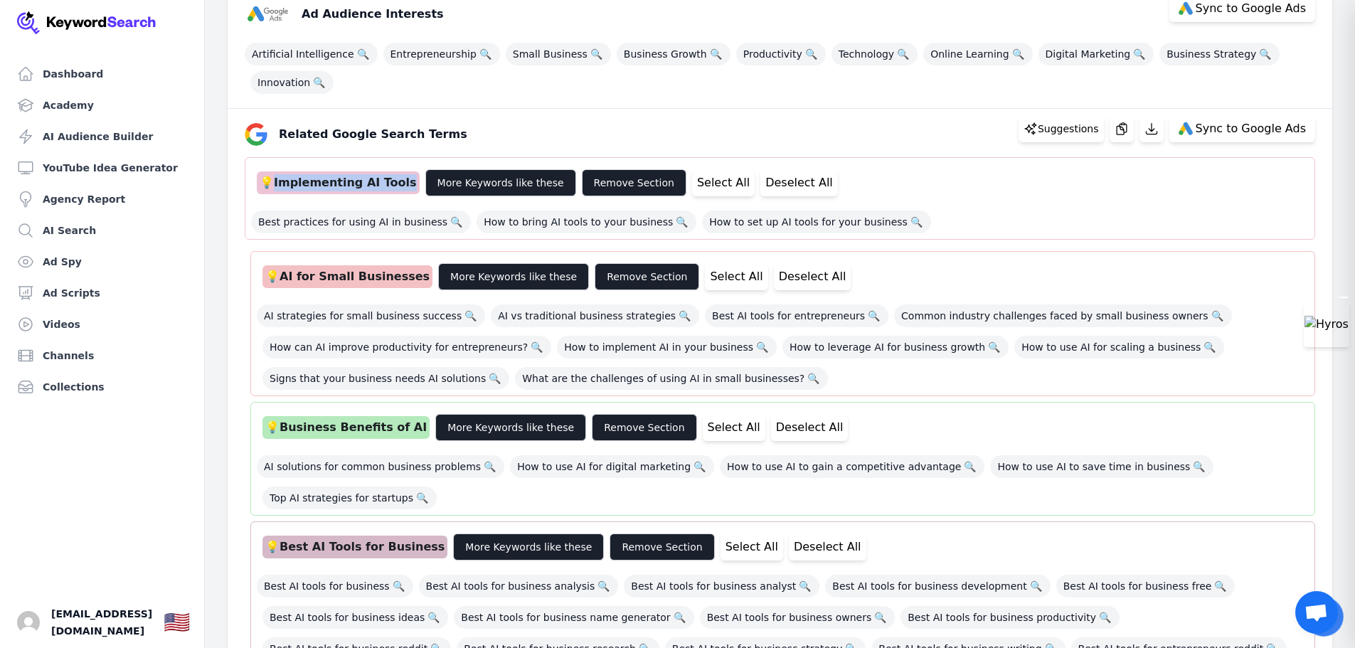
drag, startPoint x: 402, startPoint y: 182, endPoint x: 279, endPoint y: 181, distance: 123.1
click at [279, 181] on div "💡 Implementing AI Tools" at bounding box center [338, 182] width 163 height 23
copy div "Implementing AI Tools"
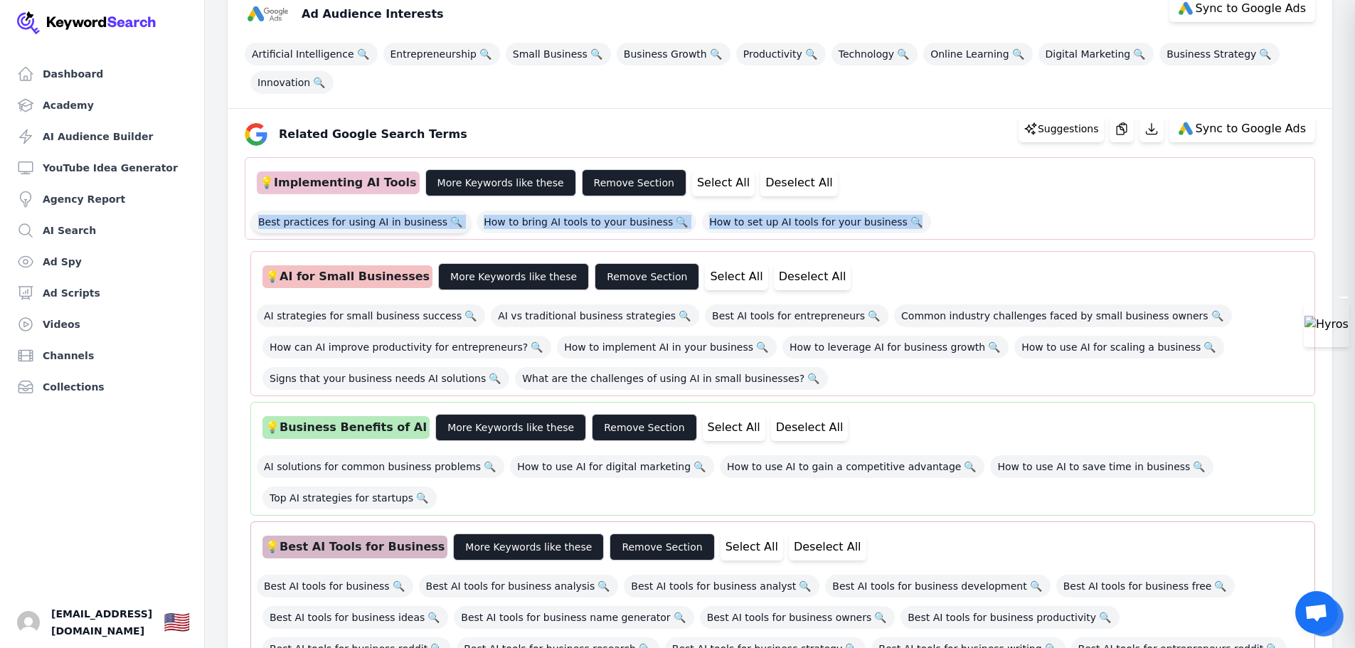
drag, startPoint x: 982, startPoint y: 214, endPoint x: 258, endPoint y: 217, distance: 724.3
click at [258, 217] on div "Best practices for using AI in business 🔍 How to bring AI tools to your busines…" at bounding box center [780, 217] width 1058 height 31
copy div "Best practices for using AI in business 🔍 How to bring AI tools to your busines…"
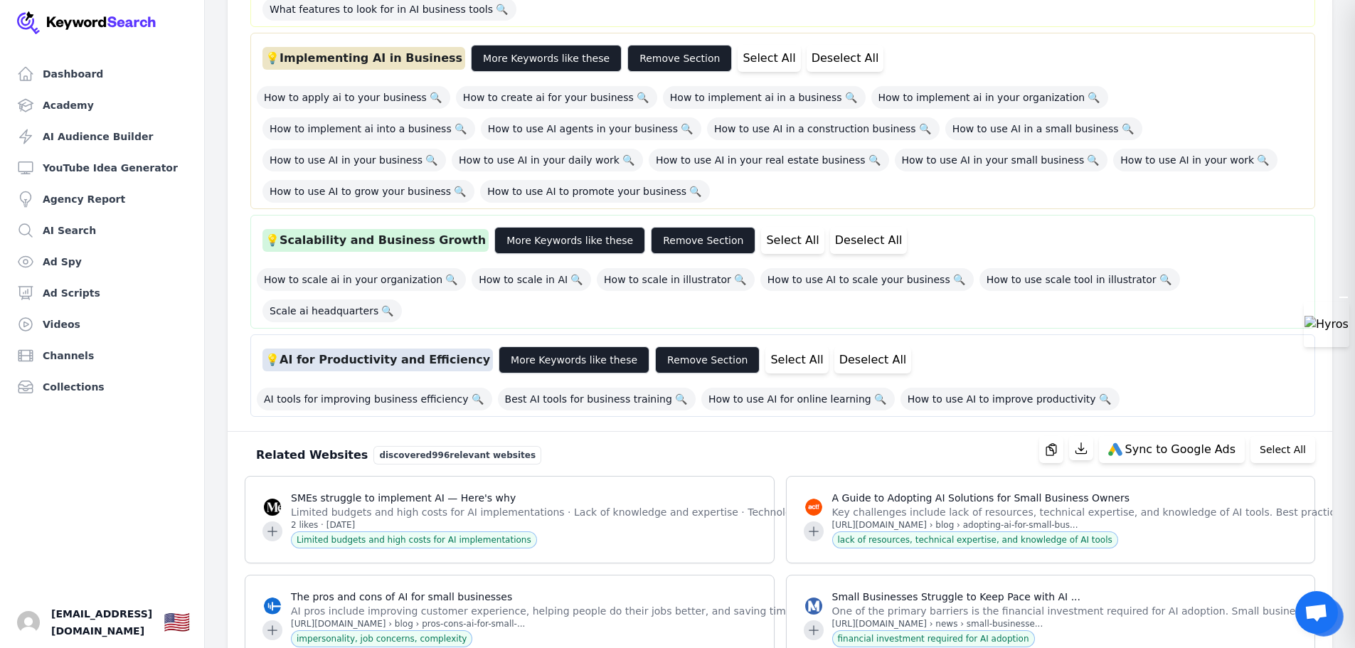
scroll to position [1138, 0]
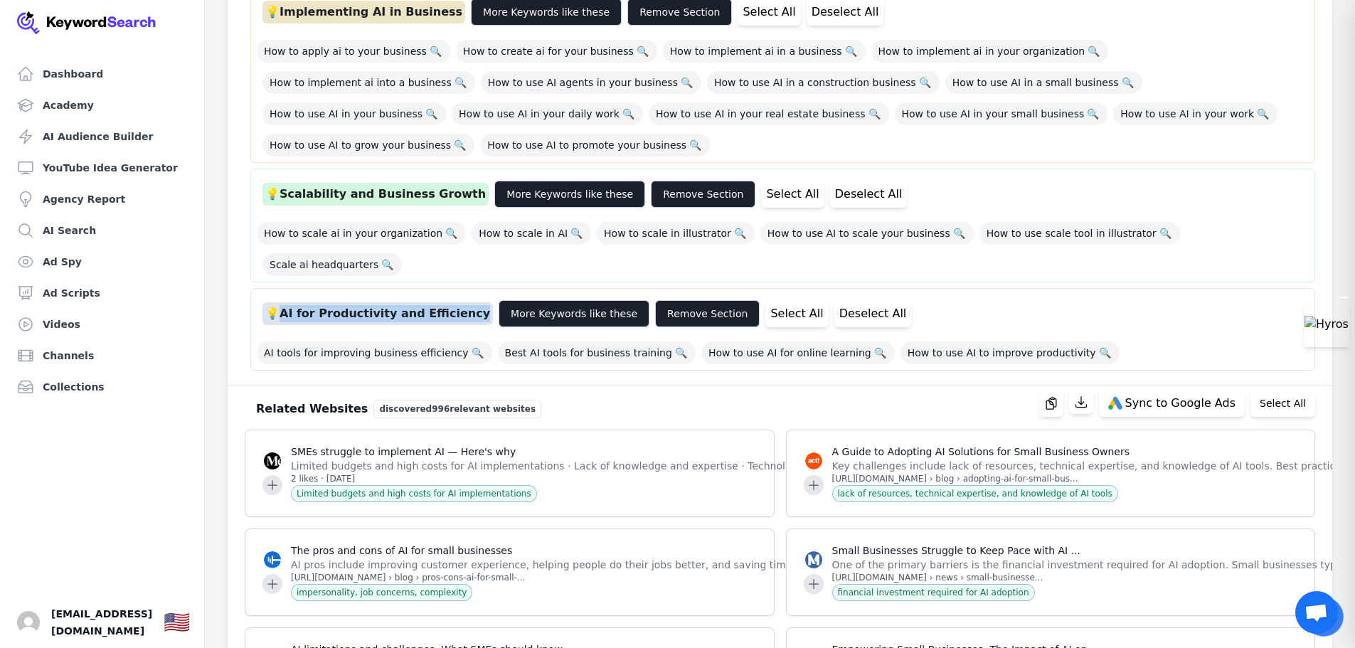
drag, startPoint x: 465, startPoint y: 219, endPoint x: 284, endPoint y: 226, distance: 181.5
click at [284, 302] on div "💡 AI for Productivity and Efficiency" at bounding box center [378, 313] width 231 height 23
copy div "AI for Productivity and Efficiency"
click at [1126, 333] on div "AI tools for improving business efficiency 🔍 Best AI tools for business trainin…" at bounding box center [783, 348] width 1052 height 31
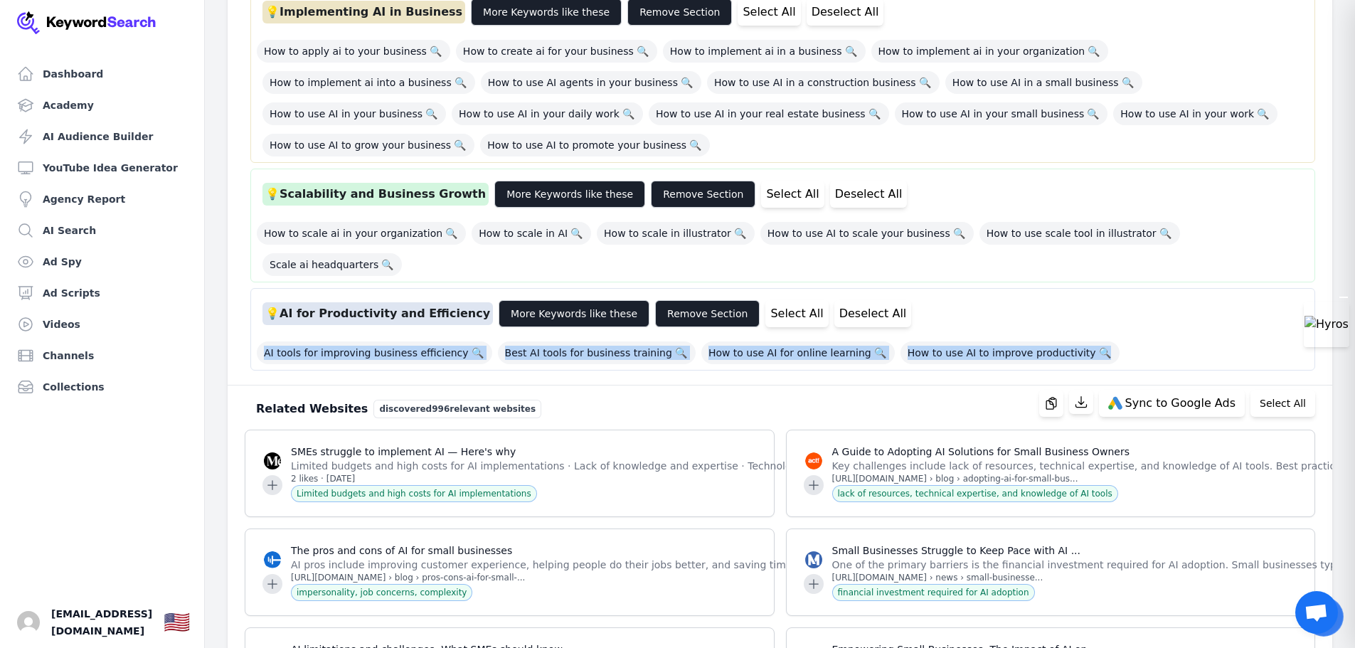
drag, startPoint x: 1114, startPoint y: 256, endPoint x: 250, endPoint y: 255, distance: 863.7
click at [250, 288] on div "💡 AI for Productivity and Efficiency More Keywords like these Remove Section Se…" at bounding box center [782, 329] width 1065 height 83
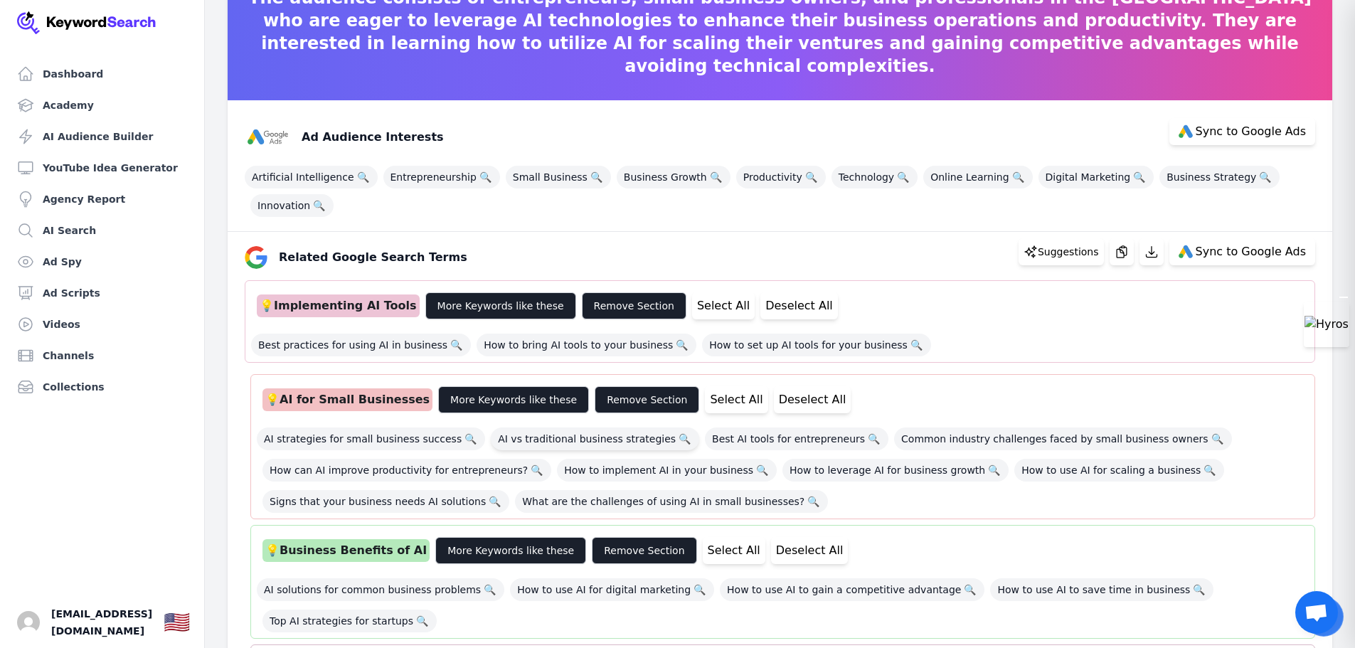
scroll to position [0, 0]
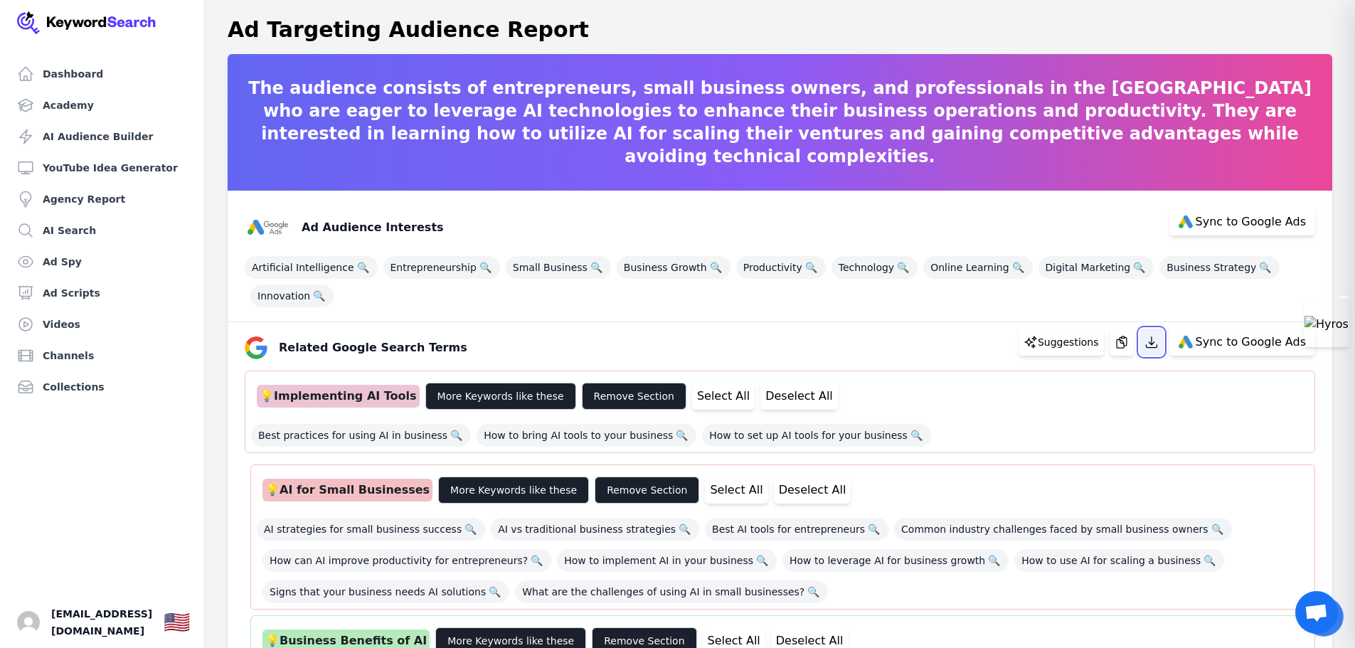
click at [1159, 345] on icon "button" at bounding box center [1152, 342] width 14 height 14
click at [870, 308] on div "Ad Audience Interests Sync to Google Ads Artificial Intelligence 🔍 Entrepreneur…" at bounding box center [780, 257] width 1105 height 132
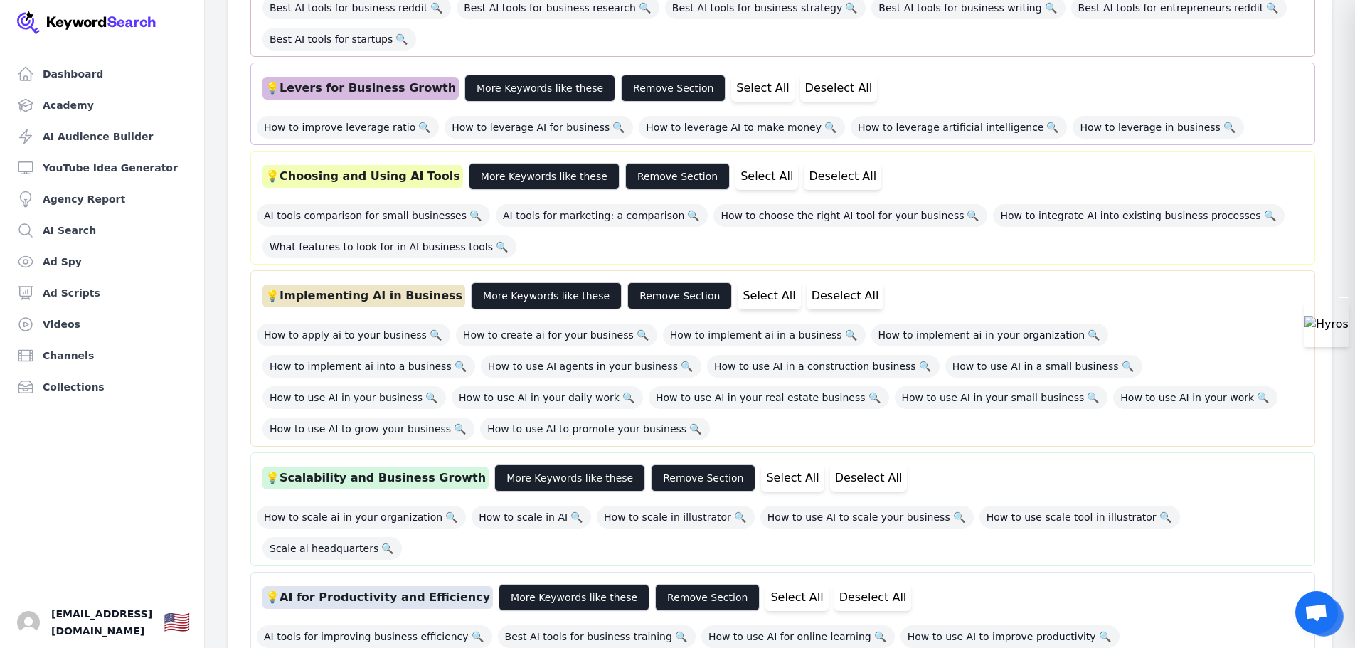
scroll to position [569, 0]
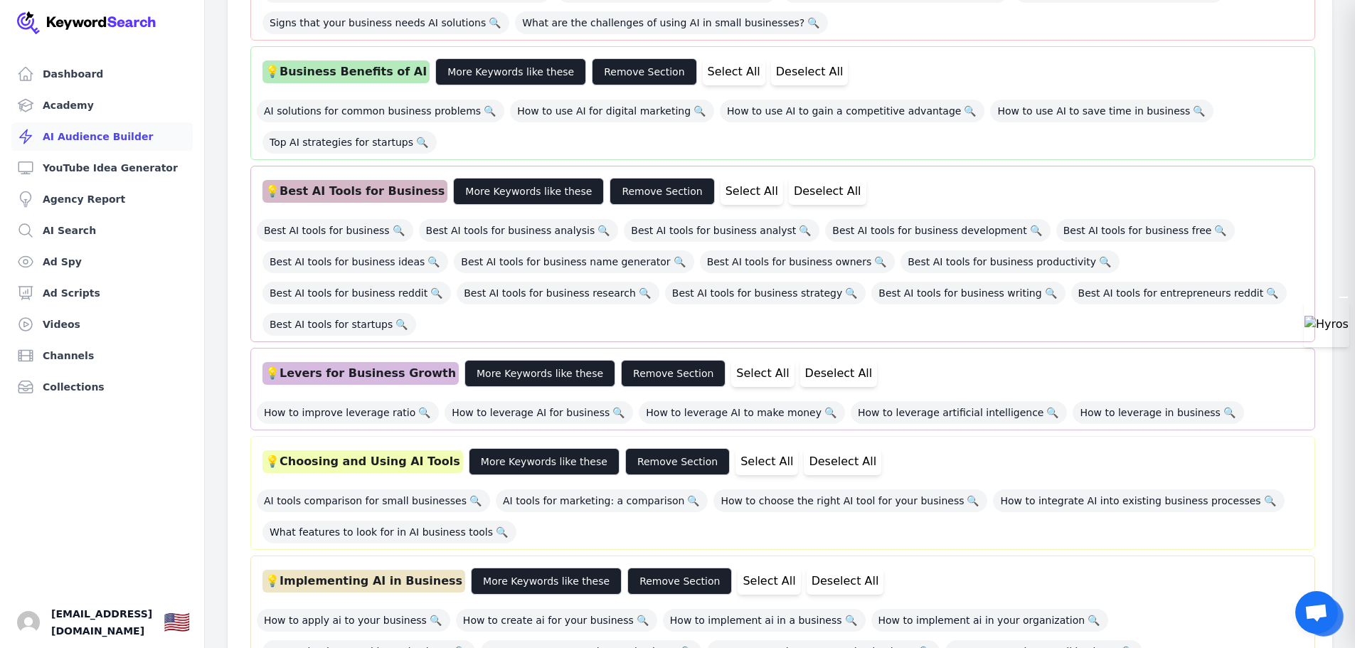
click at [120, 133] on link "AI Audience Builder" at bounding box center [101, 136] width 181 height 28
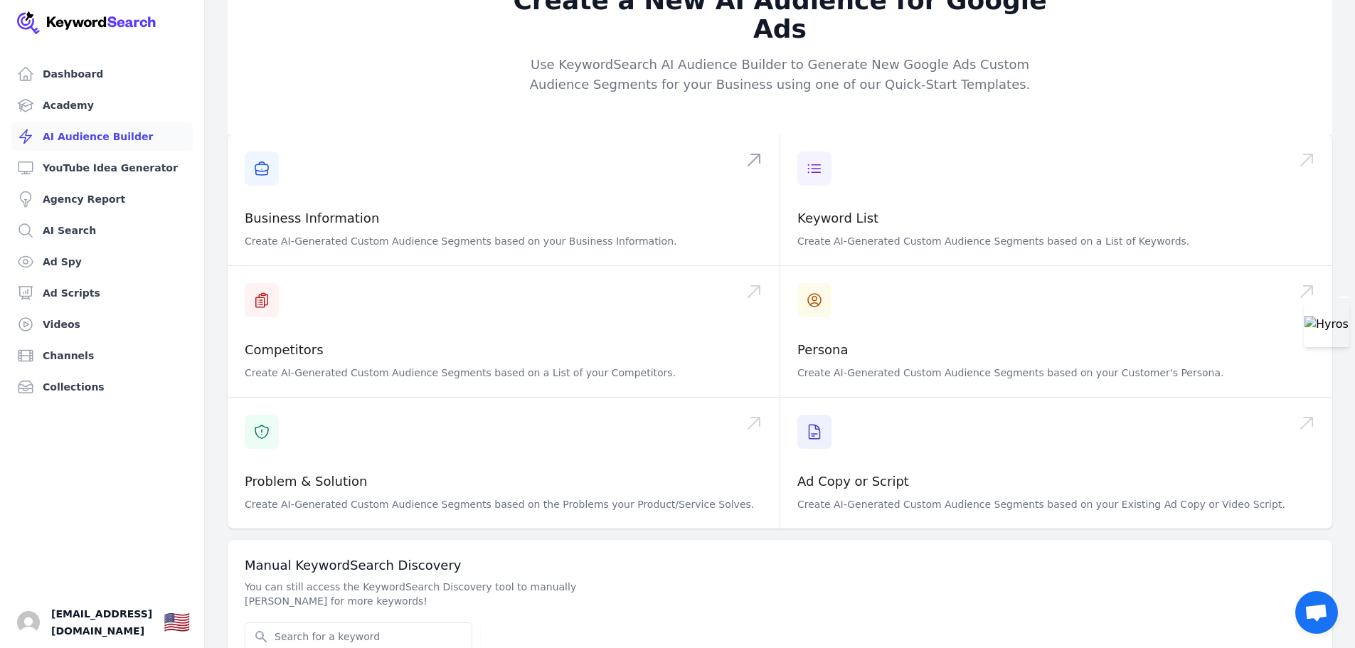
scroll to position [45, 0]
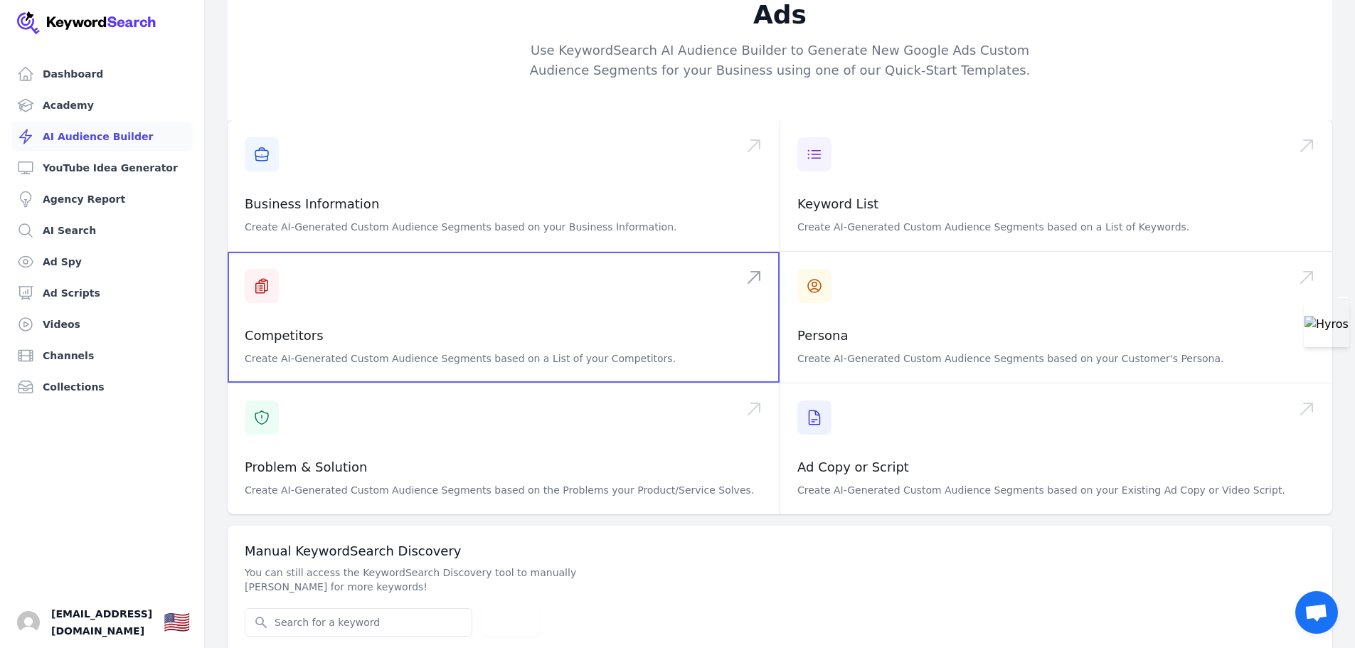
click at [401, 310] on span at bounding box center [504, 317] width 552 height 131
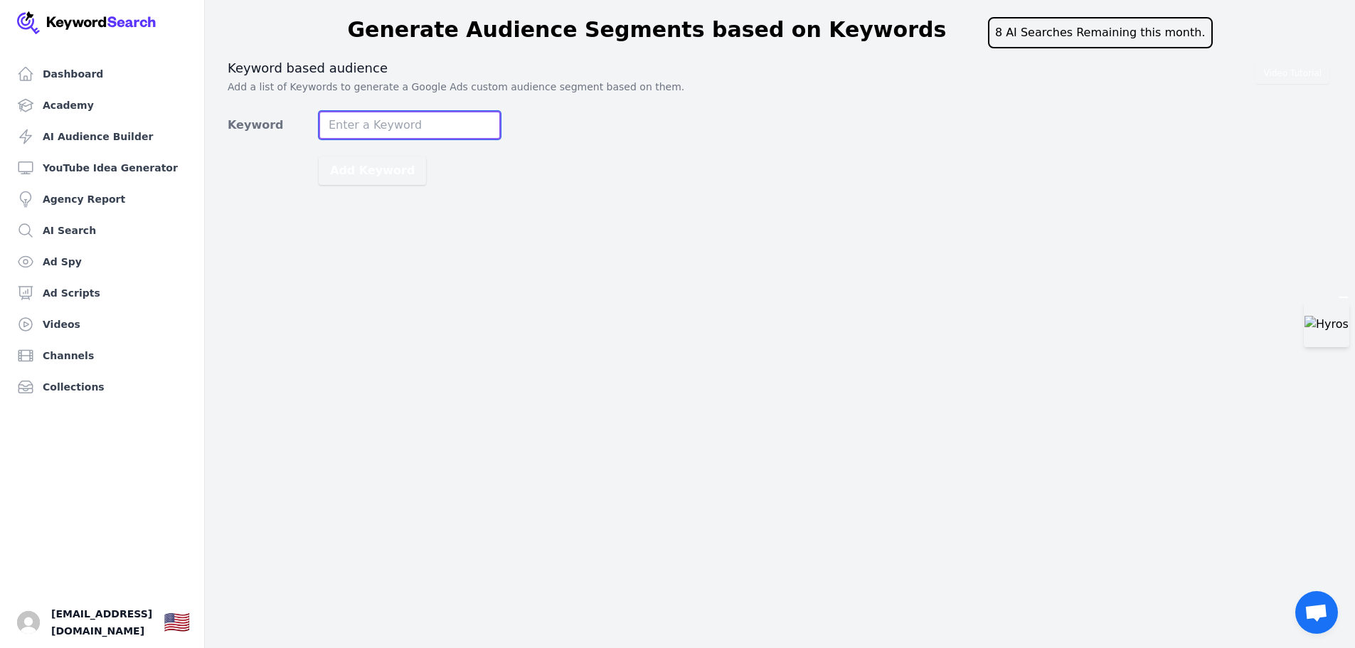
click at [393, 125] on input "Keyword" at bounding box center [410, 125] width 182 height 28
paste input "work smarter not harder productivity tips for entrepreneurs time management too…"
type input "work smarter not harder productivity tips for entrepreneurs time management too…"
click at [379, 170] on button "Add Keyword" at bounding box center [372, 171] width 107 height 28
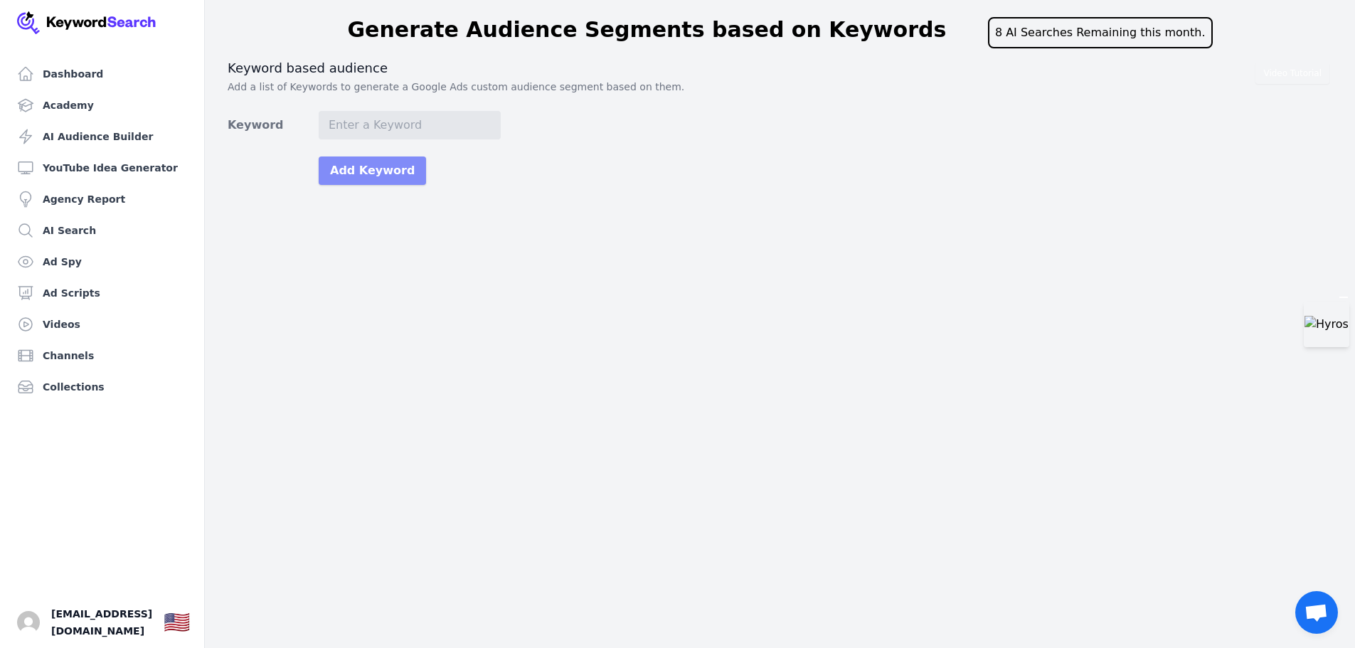
scroll to position [0, 0]
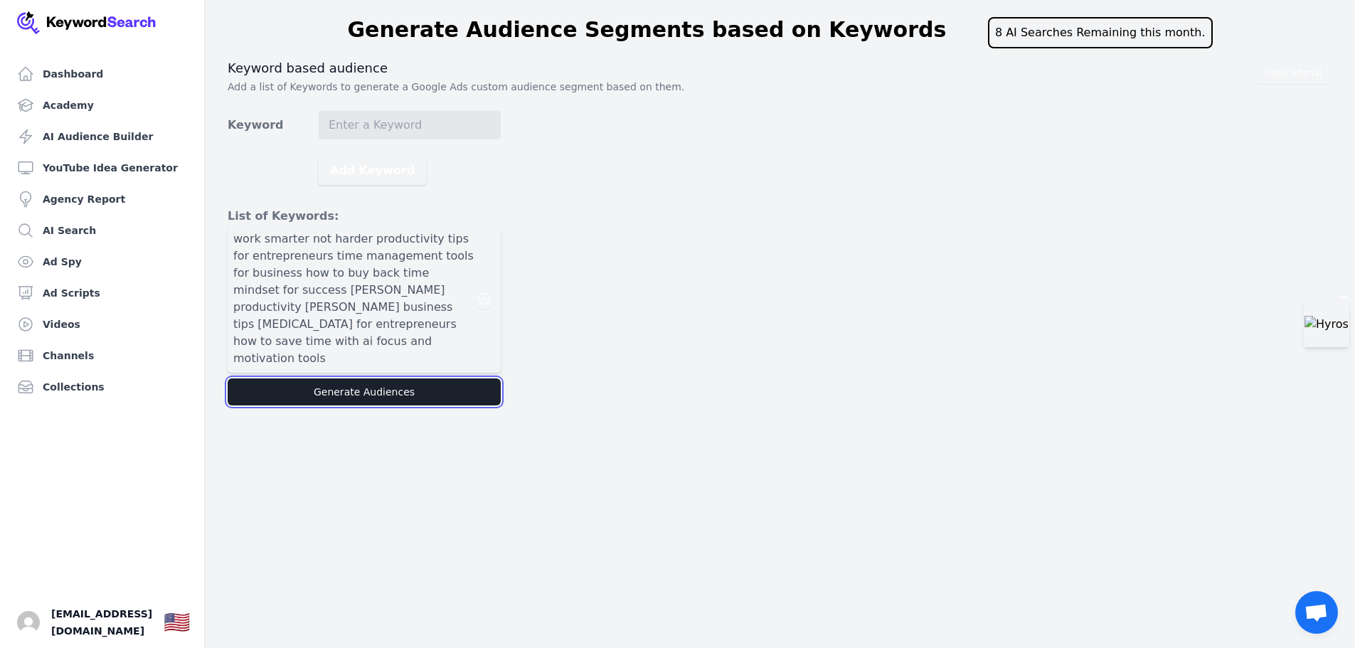
click at [388, 379] on button "Generate Audiences" at bounding box center [364, 392] width 273 height 27
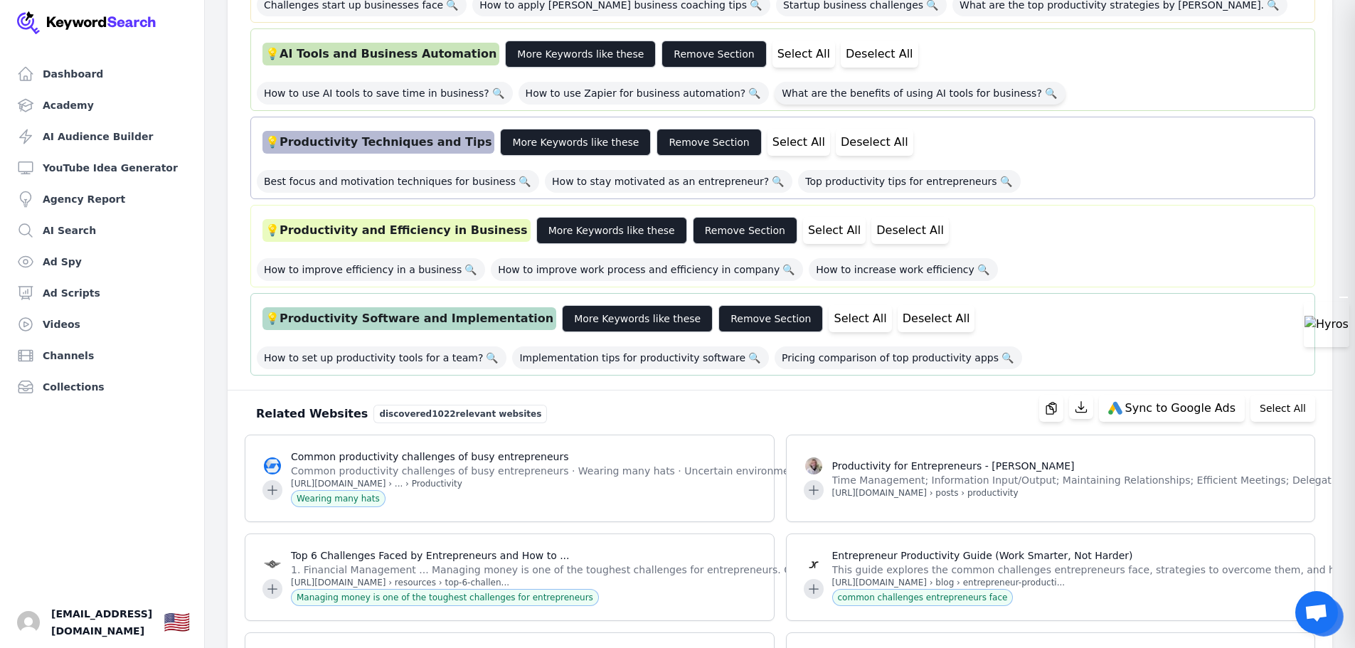
scroll to position [1210, 0]
